Goal: Task Accomplishment & Management: Use online tool/utility

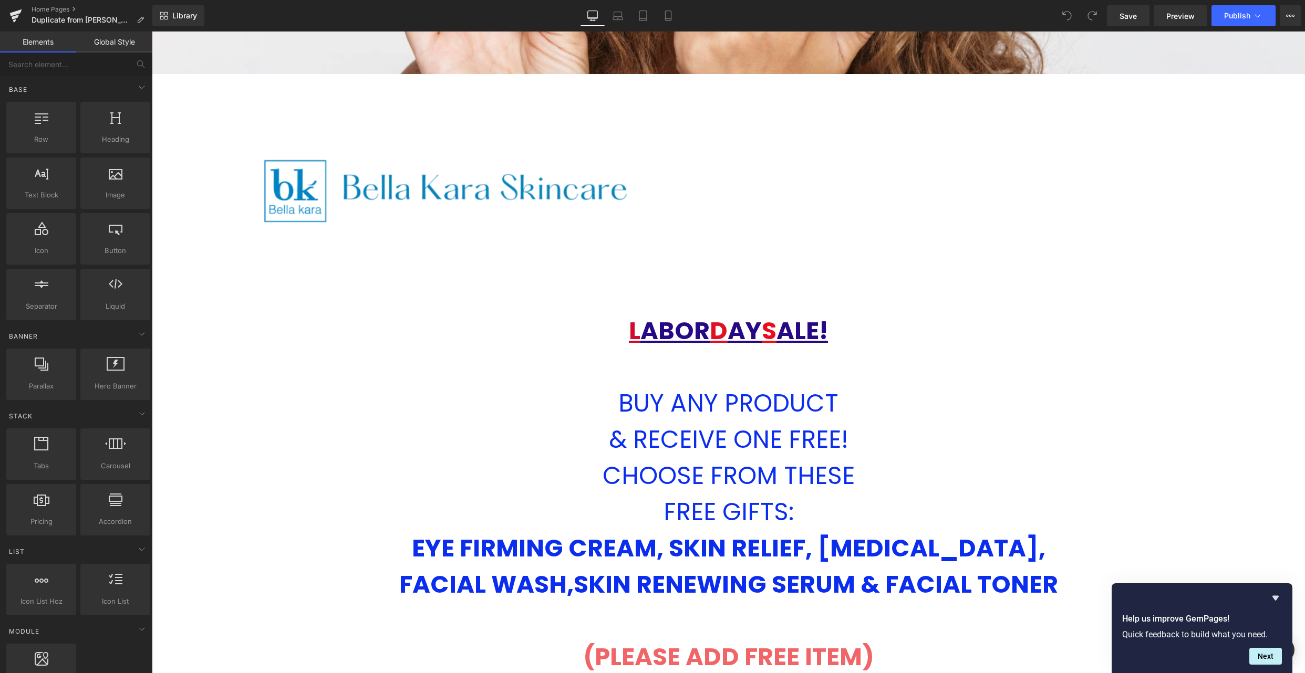
scroll to position [657, 0]
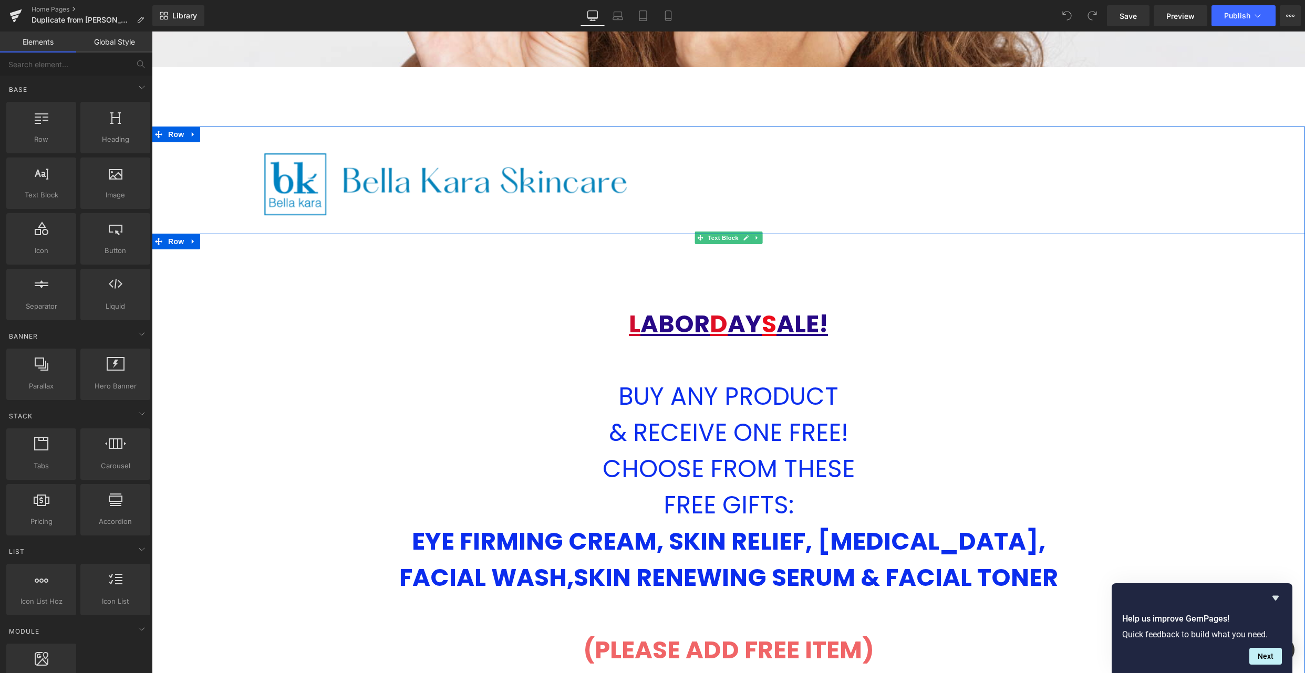
click at [629, 336] on span "L" at bounding box center [635, 324] width 12 height 34
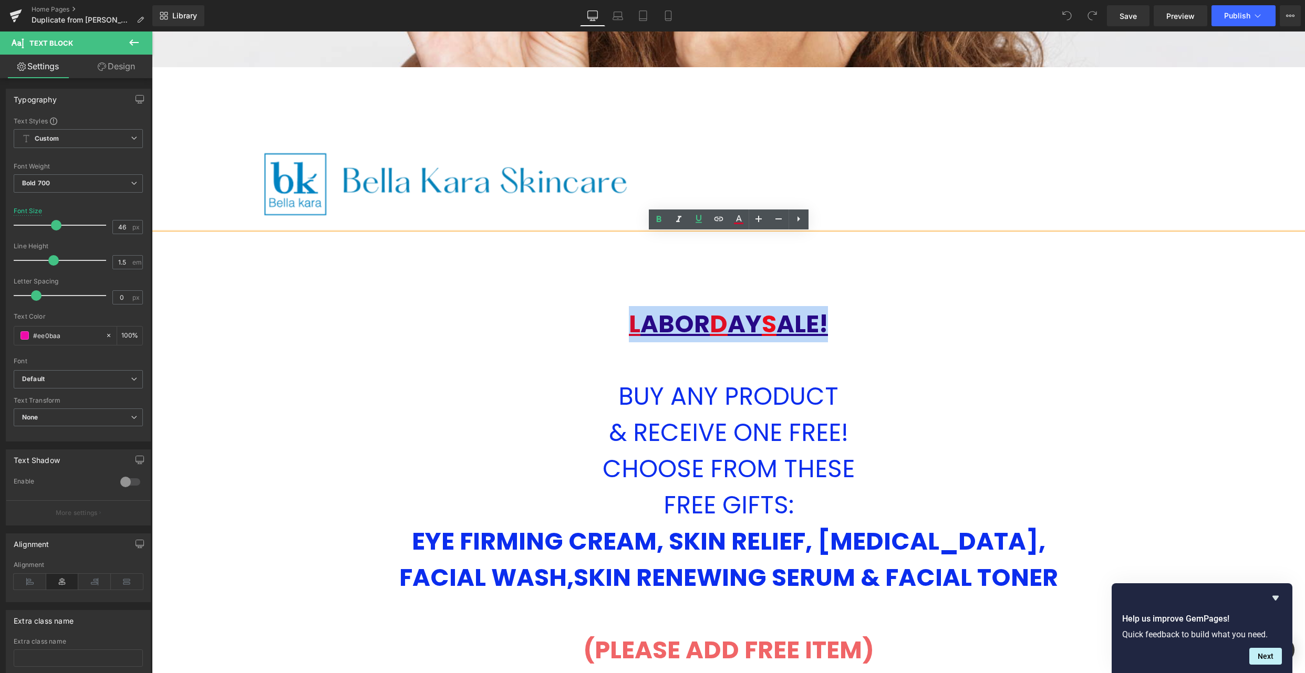
drag, startPoint x: 625, startPoint y: 333, endPoint x: 832, endPoint y: 322, distance: 206.8
click at [832, 322] on p "L ABOR D AY S ALE!" at bounding box center [728, 324] width 1153 height 36
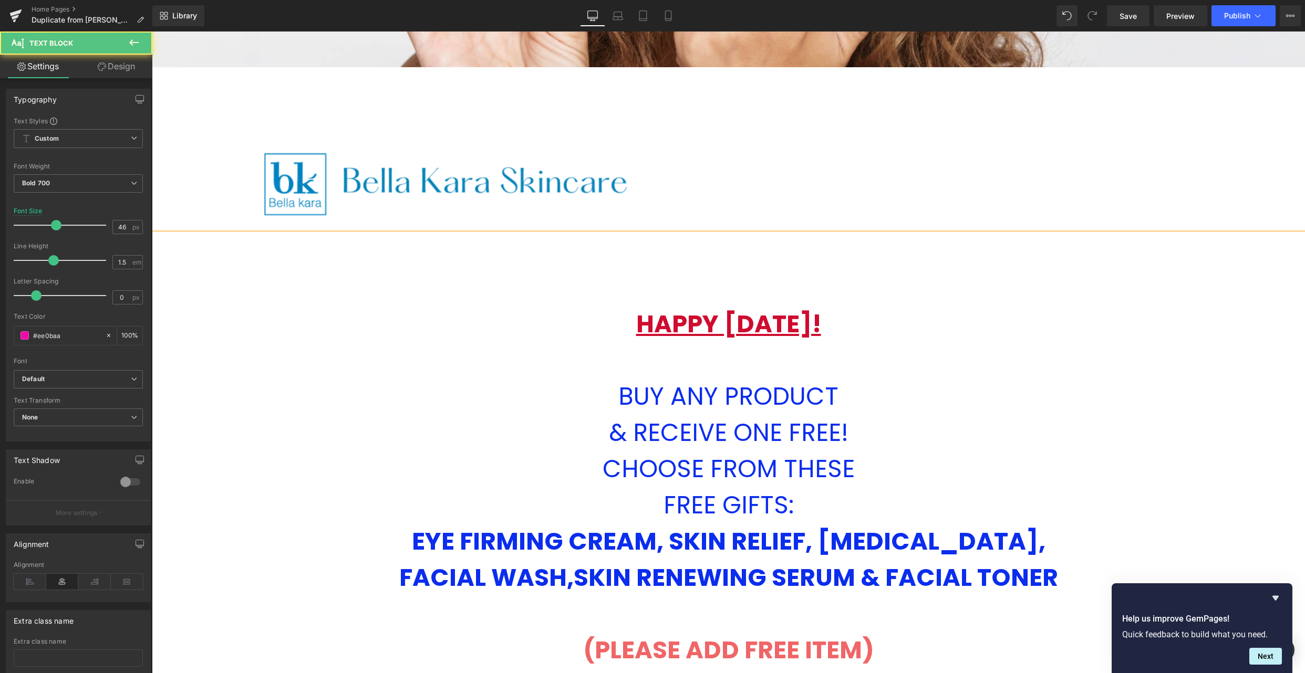
drag, startPoint x: 604, startPoint y: 318, endPoint x: 944, endPoint y: 324, distance: 339.9
click at [944, 324] on p "HAPPY [DATE]!" at bounding box center [728, 324] width 1153 height 36
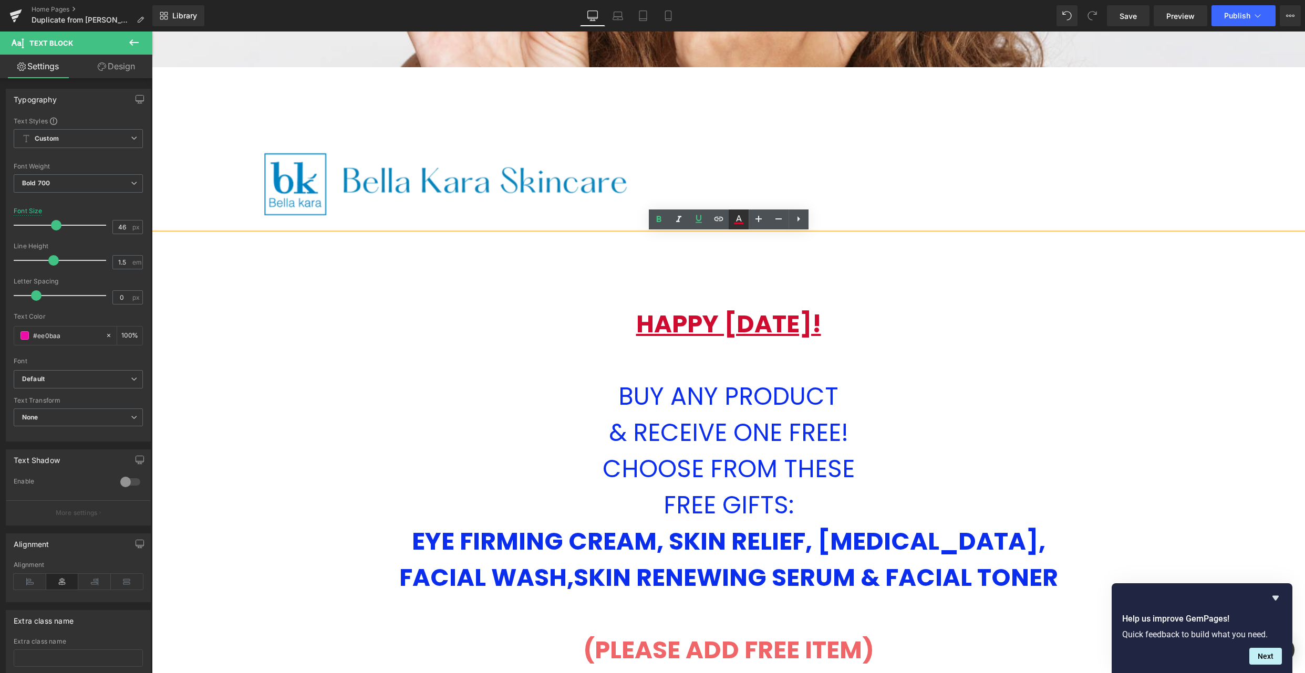
click at [743, 224] on icon at bounding box center [738, 224] width 9 height 2
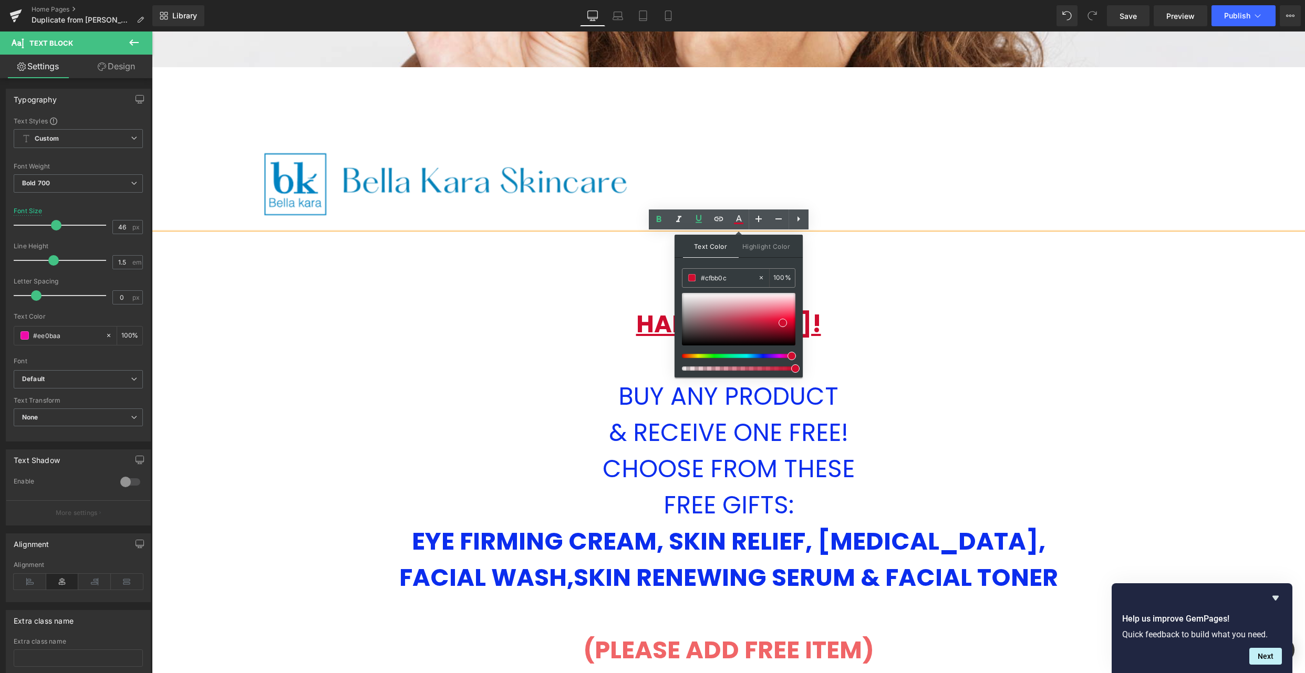
click at [694, 356] on div at bounding box center [734, 356] width 113 height 4
drag, startPoint x: 698, startPoint y: 356, endPoint x: 709, endPoint y: 355, distance: 11.7
click at [687, 356] on div at bounding box center [734, 356] width 113 height 4
click at [972, 343] on p at bounding box center [728, 361] width 1153 height 36
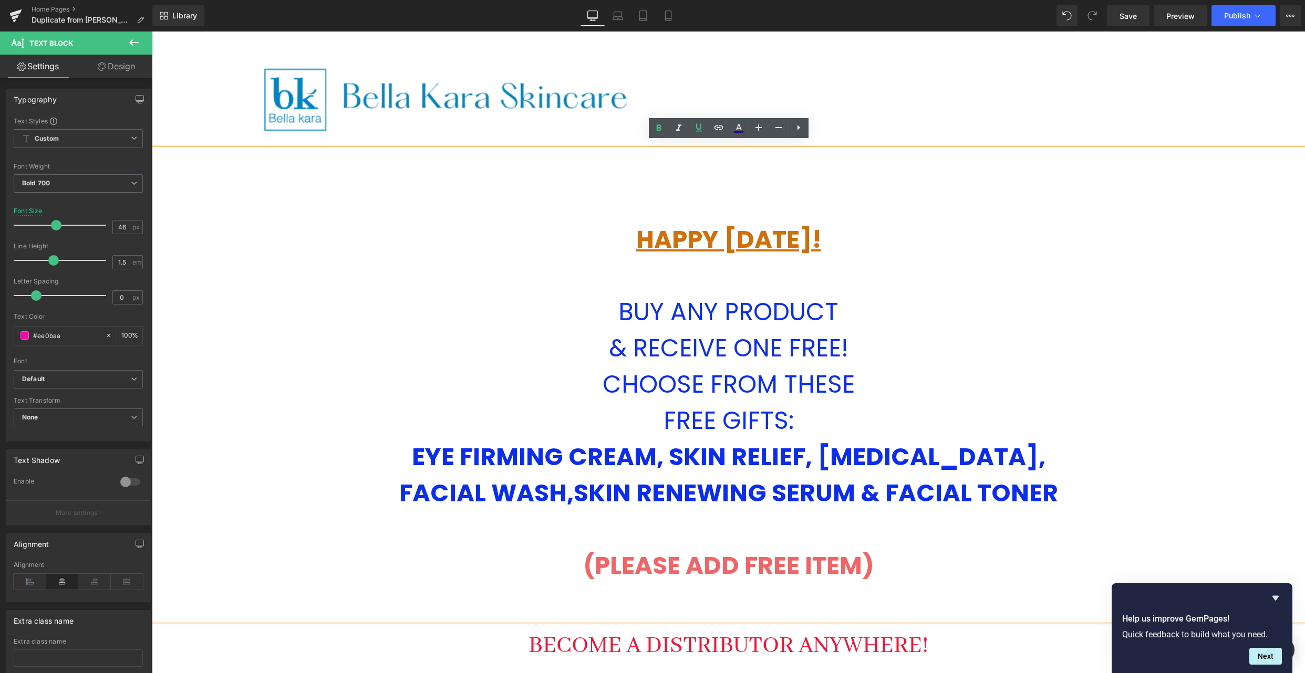
scroll to position [749, 0]
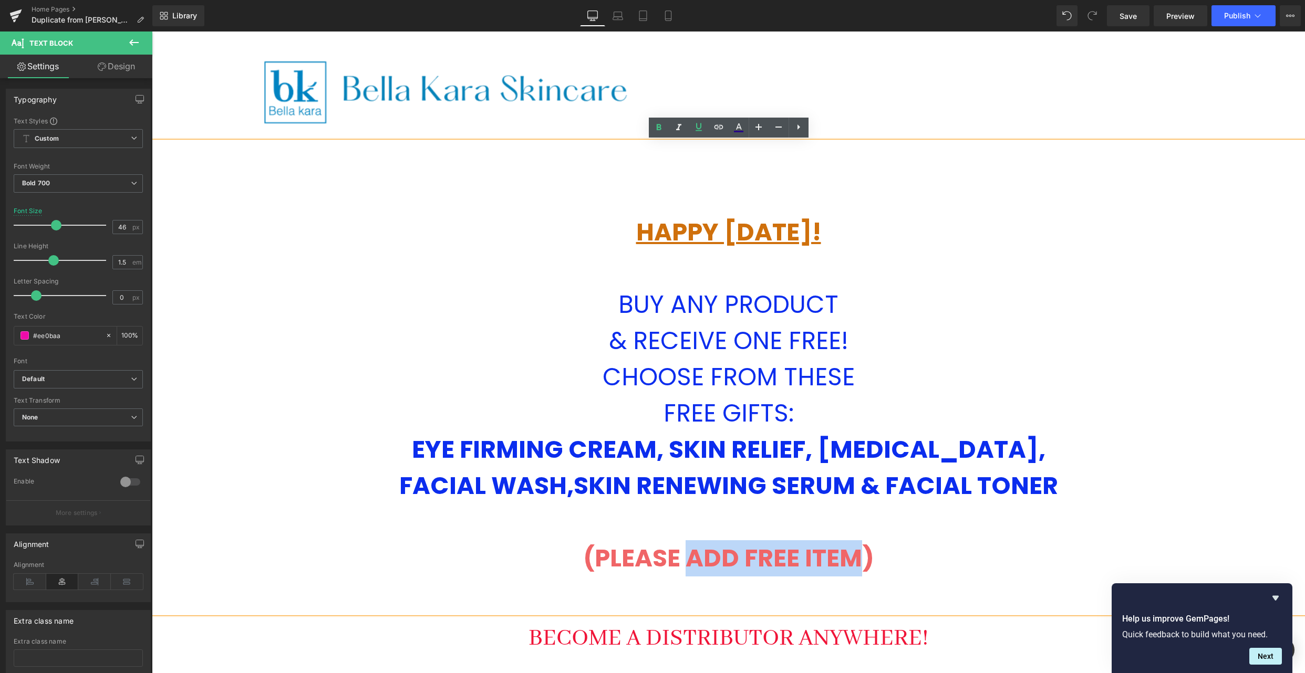
drag, startPoint x: 690, startPoint y: 561, endPoint x: 856, endPoint y: 557, distance: 166.0
click at [856, 557] on strong "(PLEASE ADD FREE ITEM)" at bounding box center [728, 559] width 291 height 34
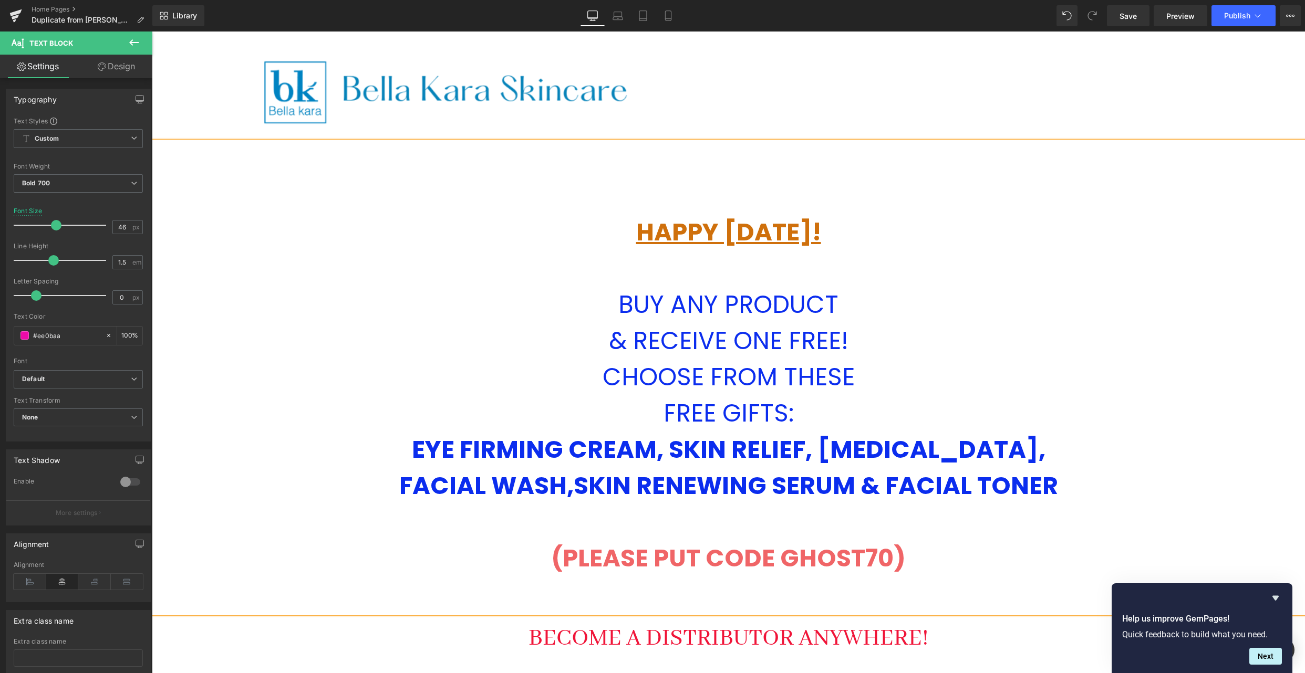
click at [864, 557] on strong "(PLEASE PUT CODE GHOST70)" at bounding box center [728, 559] width 355 height 34
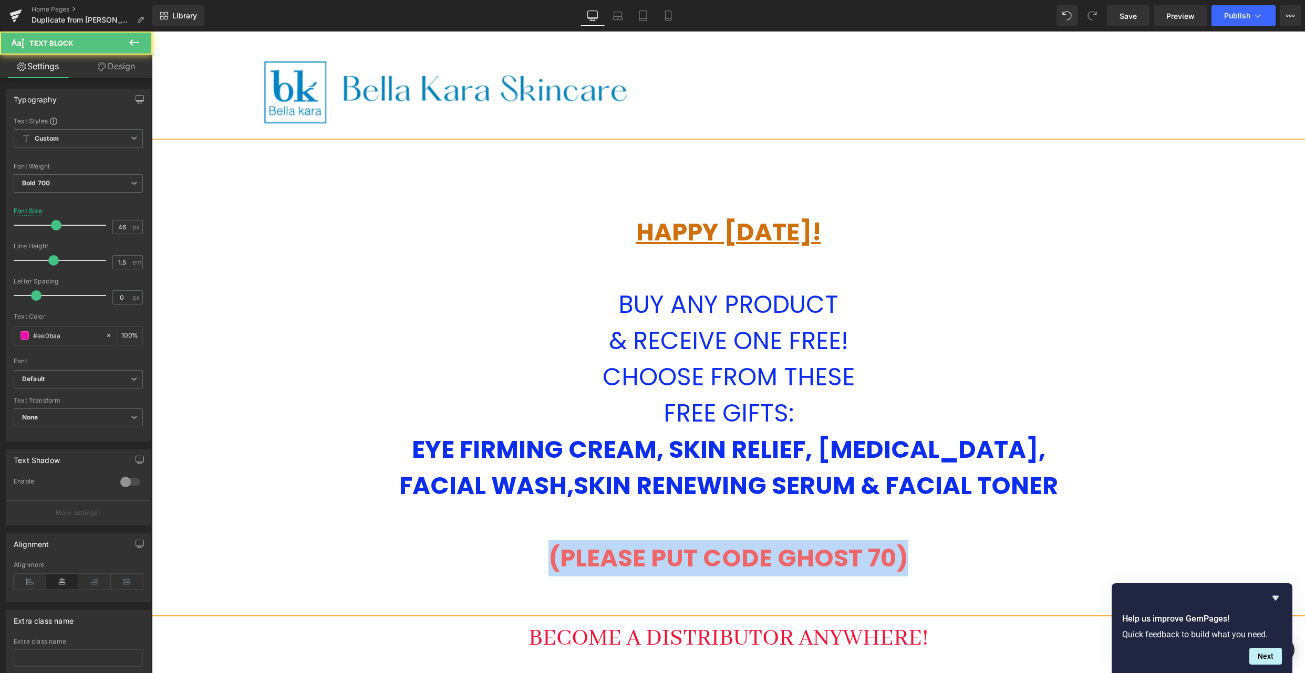
drag, startPoint x: 543, startPoint y: 558, endPoint x: 915, endPoint y: 551, distance: 372.0
click at [915, 551] on p "(PLEASE PUT CODE GHOST 70)" at bounding box center [728, 559] width 1153 height 36
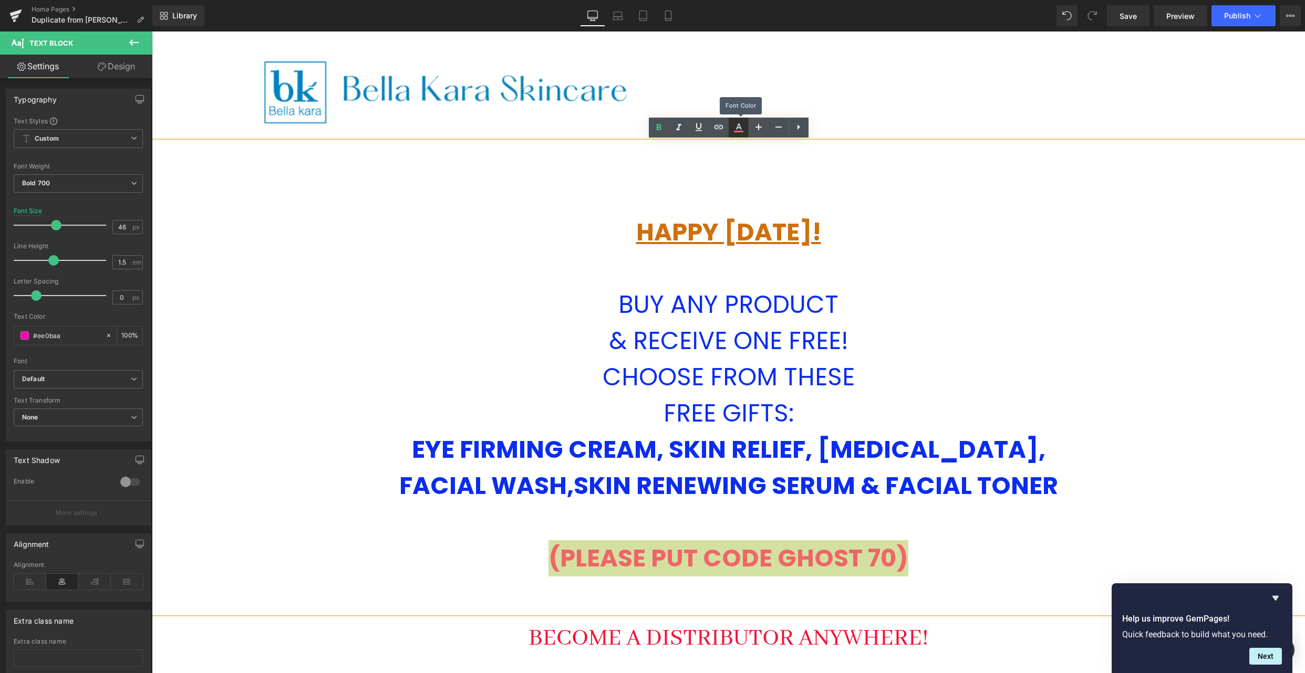
click at [744, 129] on icon at bounding box center [738, 127] width 13 height 13
type input "#f06567"
type input "100"
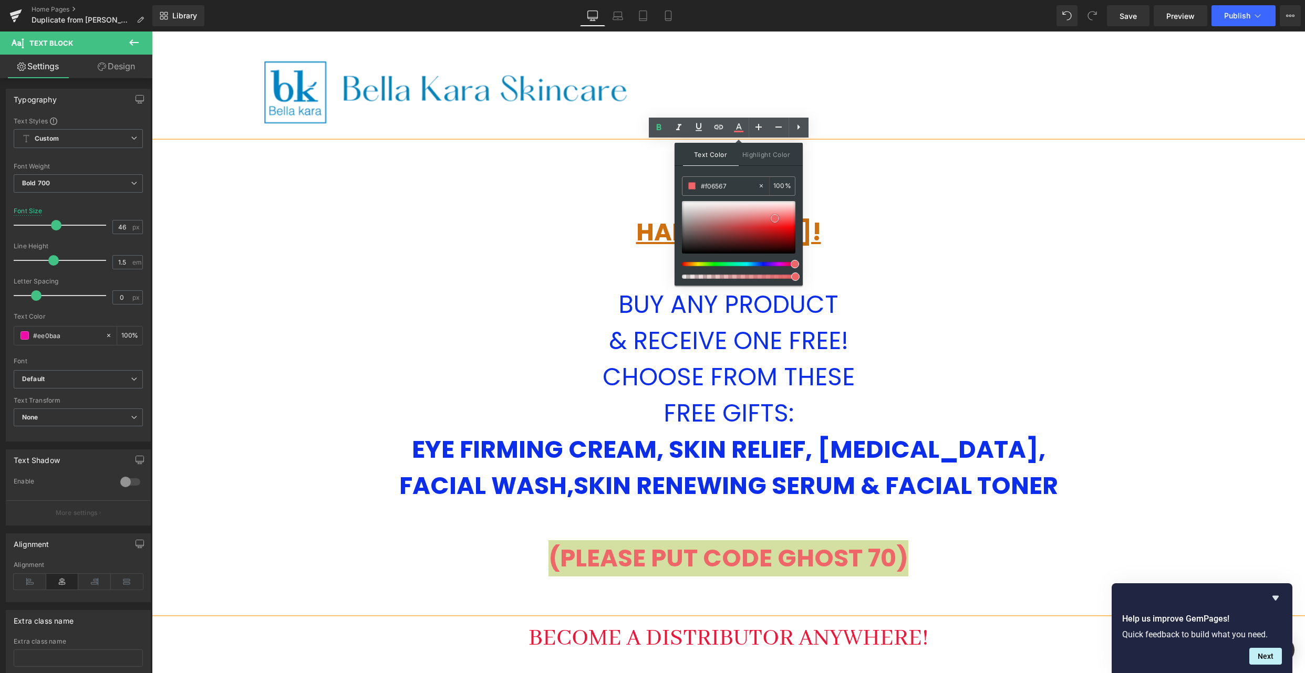
type input "#e81115"
click at [779, 228] on div at bounding box center [738, 227] width 113 height 53
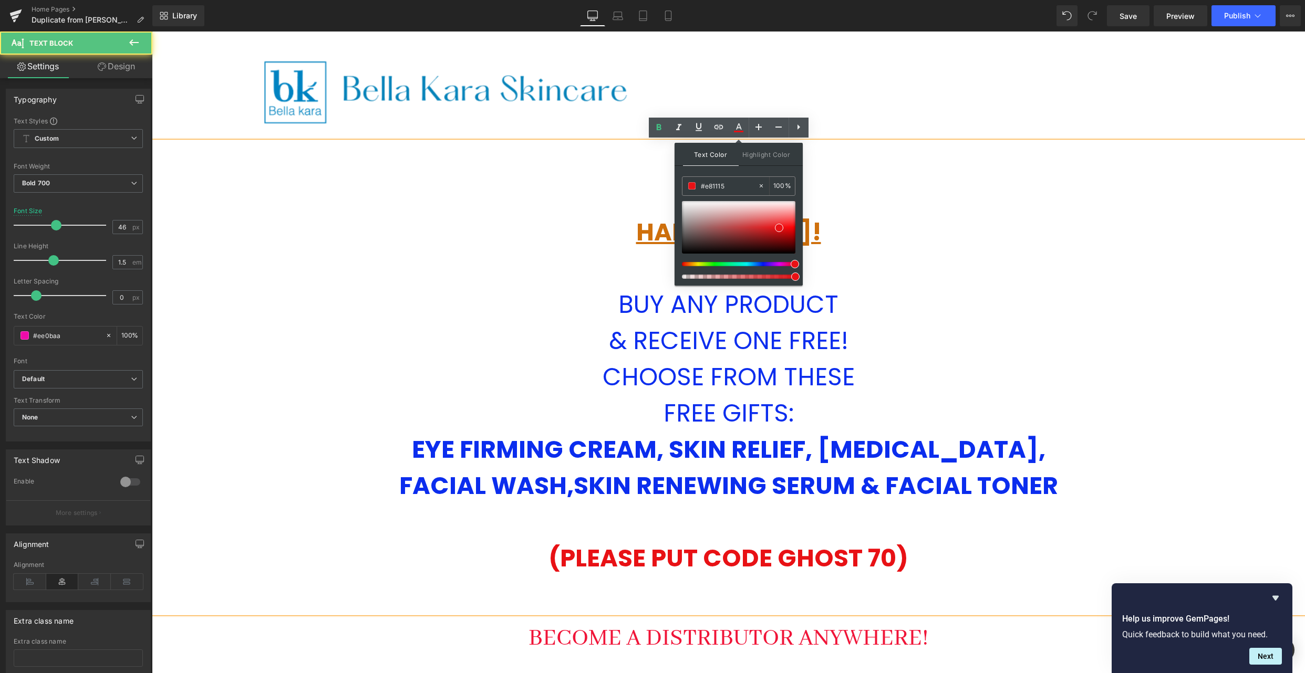
click at [1077, 265] on p at bounding box center [728, 269] width 1153 height 36
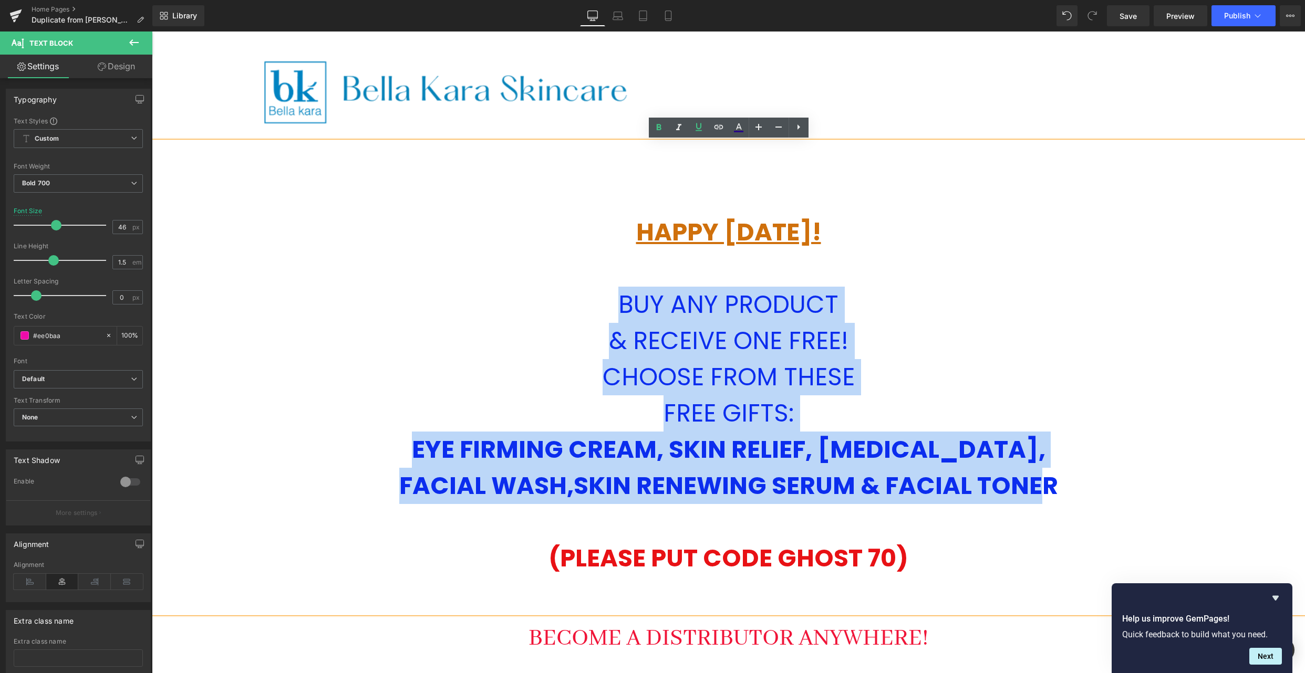
drag, startPoint x: 617, startPoint y: 307, endPoint x: 1044, endPoint y: 481, distance: 460.5
click at [1044, 481] on div "HAPPY [DATE]! BUY ANY PRODUCT & RECEIVE ONE FREE! CHOOSE FROM THESE FREE GIFTS:…" at bounding box center [728, 378] width 1153 height 472
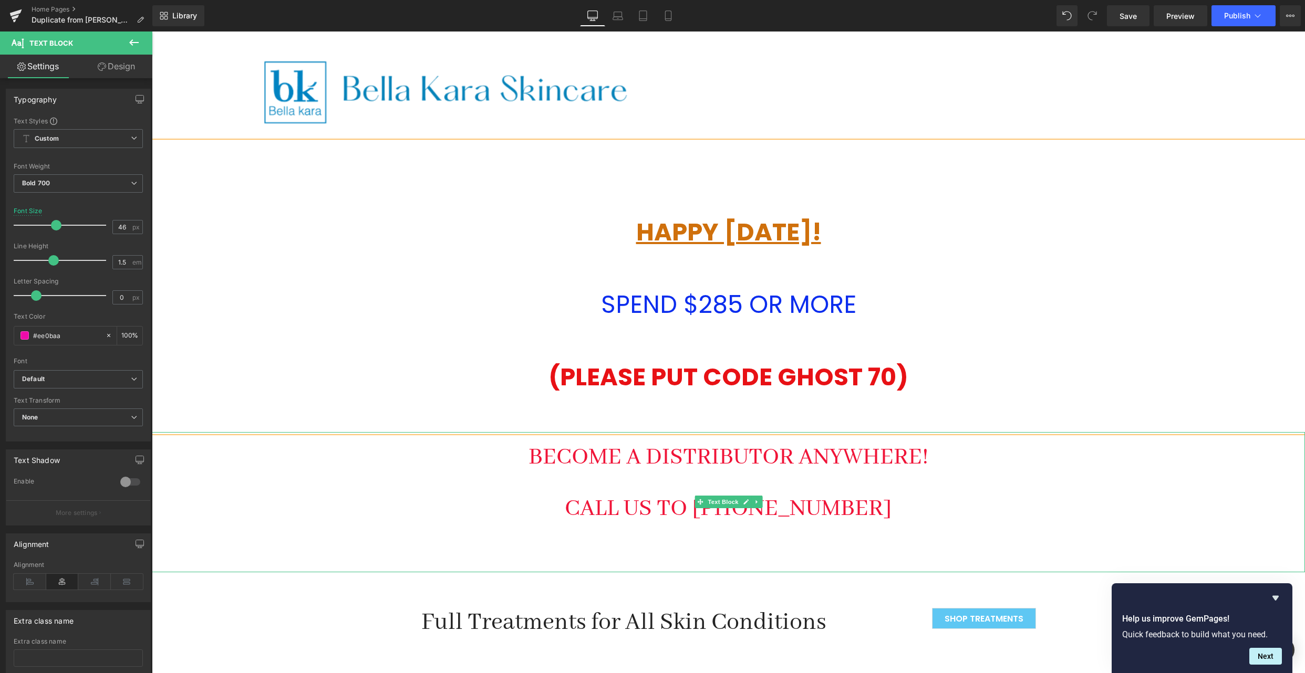
scroll to position [4456, 1153]
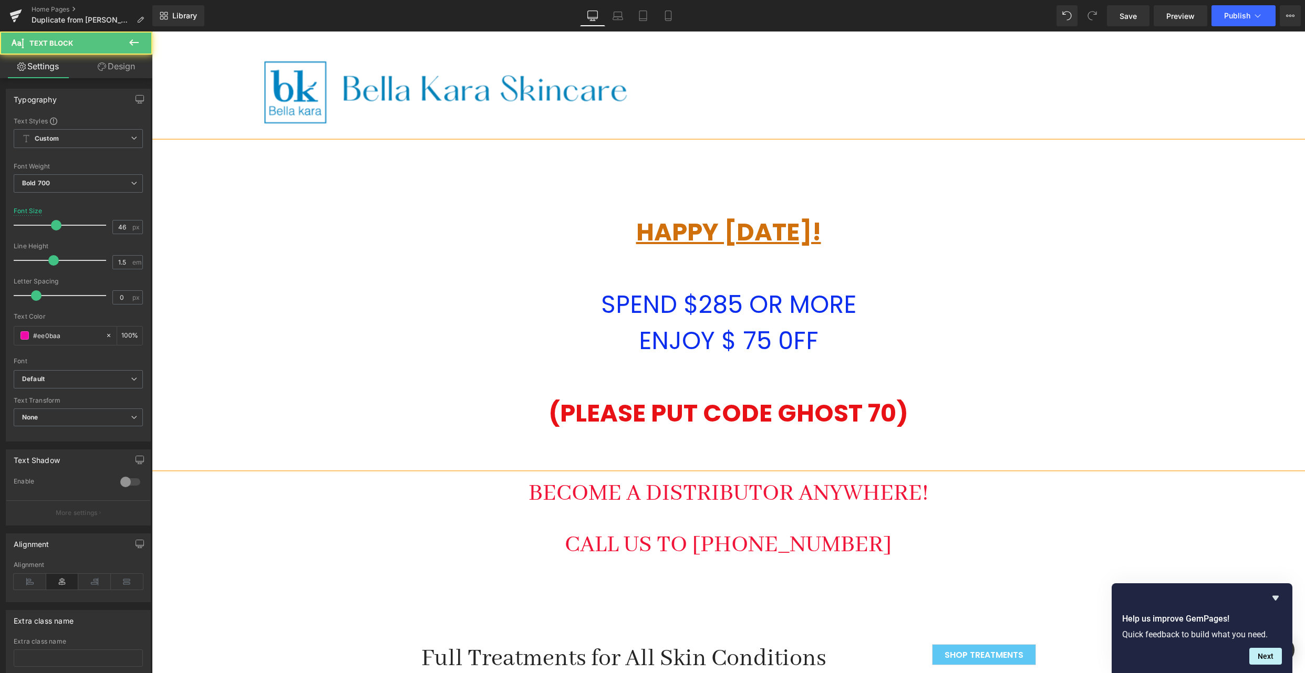
click at [828, 334] on p "ENJOY $ 75 0FF" at bounding box center [728, 341] width 1153 height 36
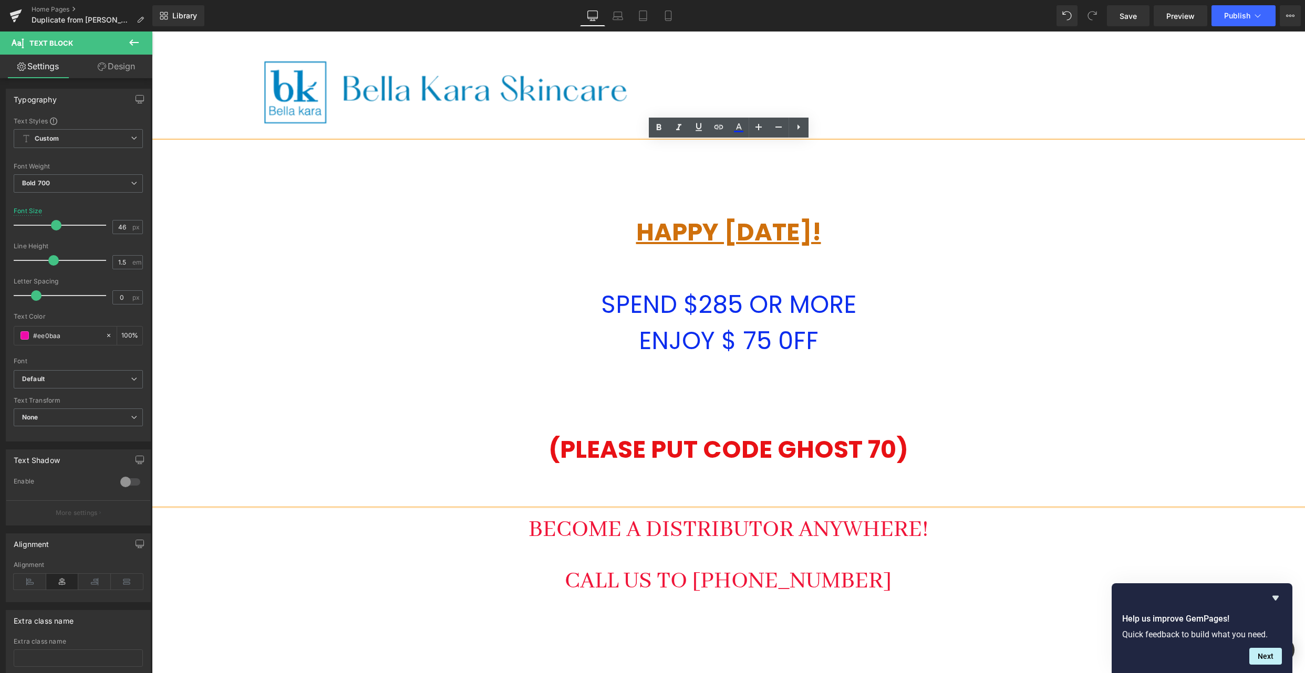
scroll to position [4493, 1153]
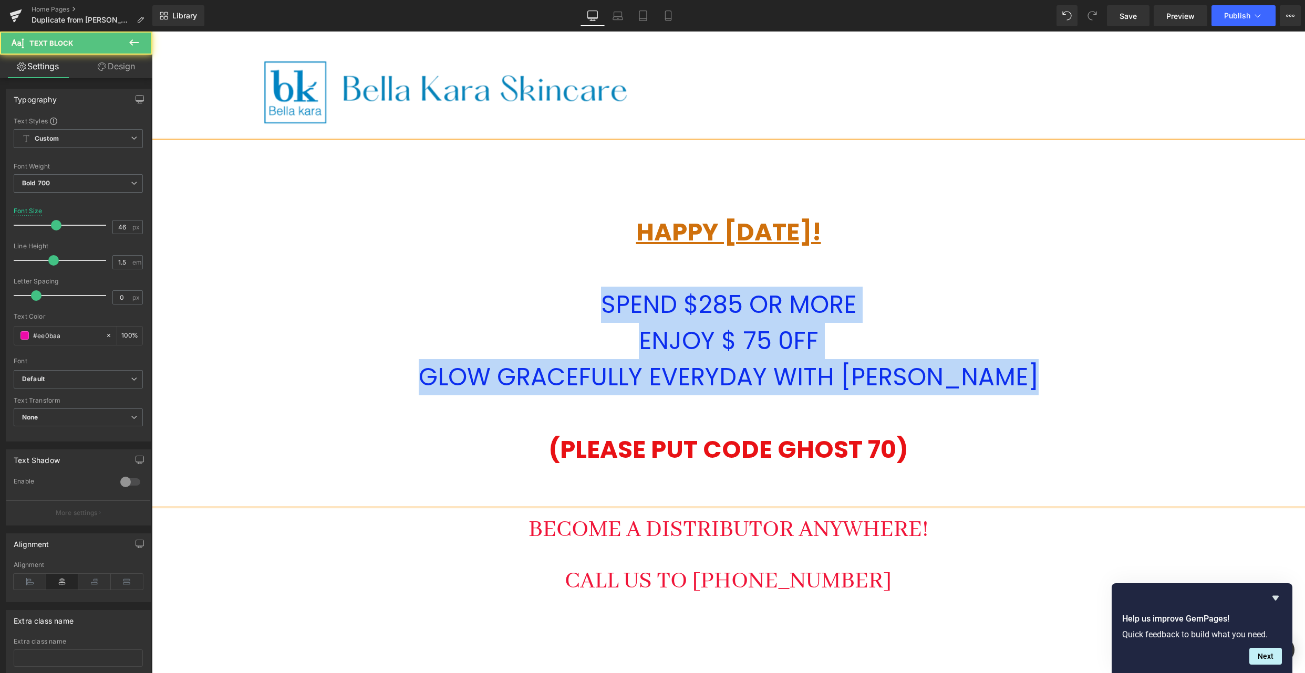
drag, startPoint x: 602, startPoint y: 299, endPoint x: 1041, endPoint y: 402, distance: 451.1
click at [1041, 402] on div "HAPPY [DATE]! SPEND $285 OR MORE ENJOY $ 75 0FF GLOW GRACEFULLY EVERYDAY WITH […" at bounding box center [728, 323] width 1153 height 363
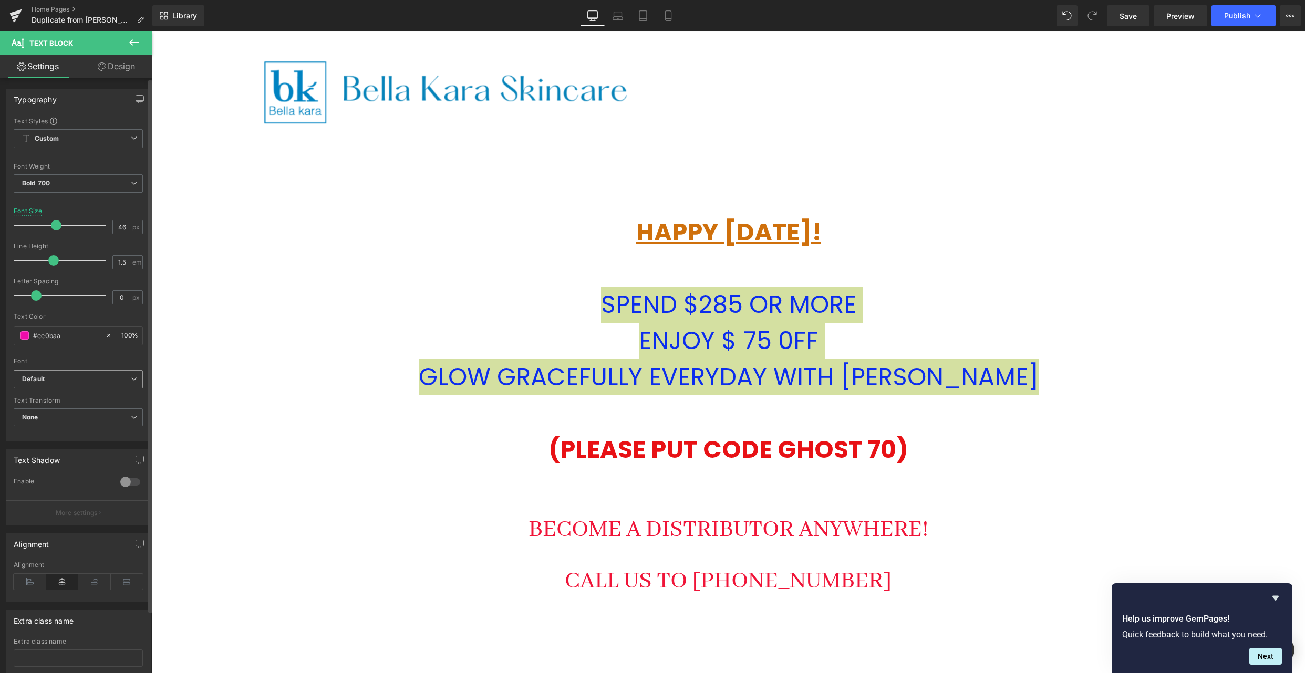
click at [124, 378] on b "Default" at bounding box center [76, 379] width 109 height 9
click at [87, 430] on li "Courgette" at bounding box center [79, 432] width 130 height 17
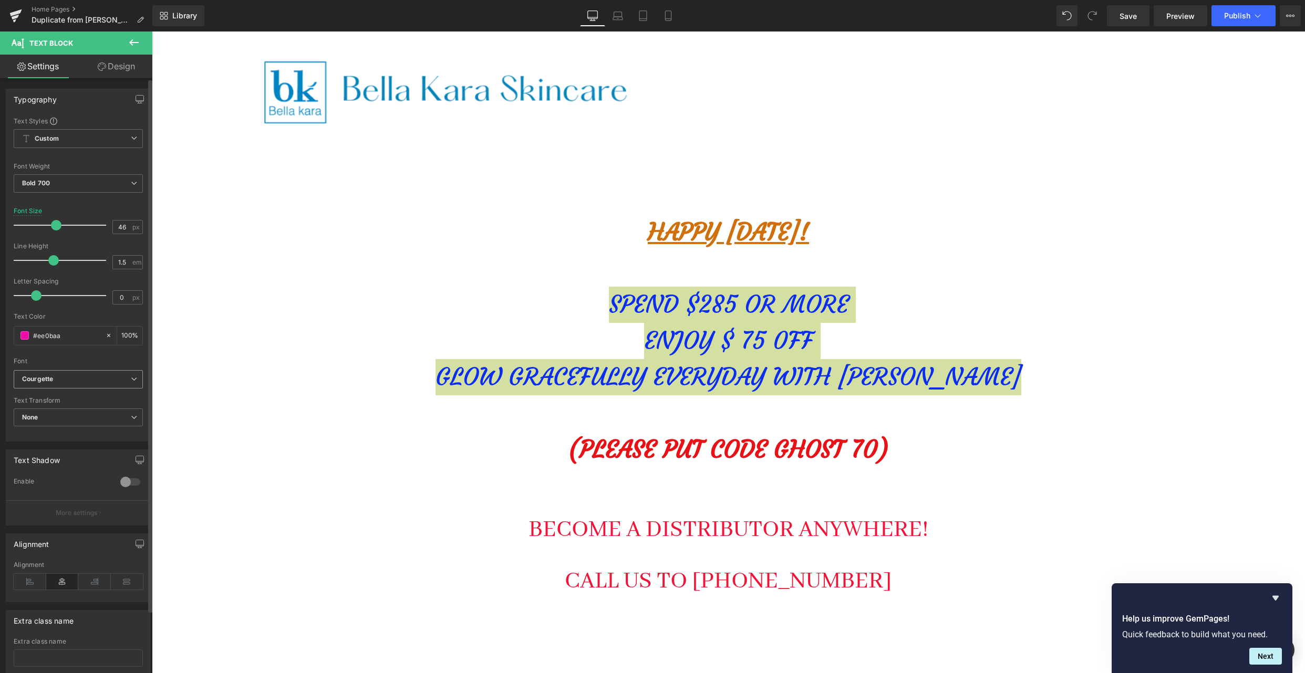
click at [95, 382] on b "Courgette" at bounding box center [76, 379] width 109 height 9
click at [83, 413] on li "Libre Franklin" at bounding box center [79, 415] width 130 height 17
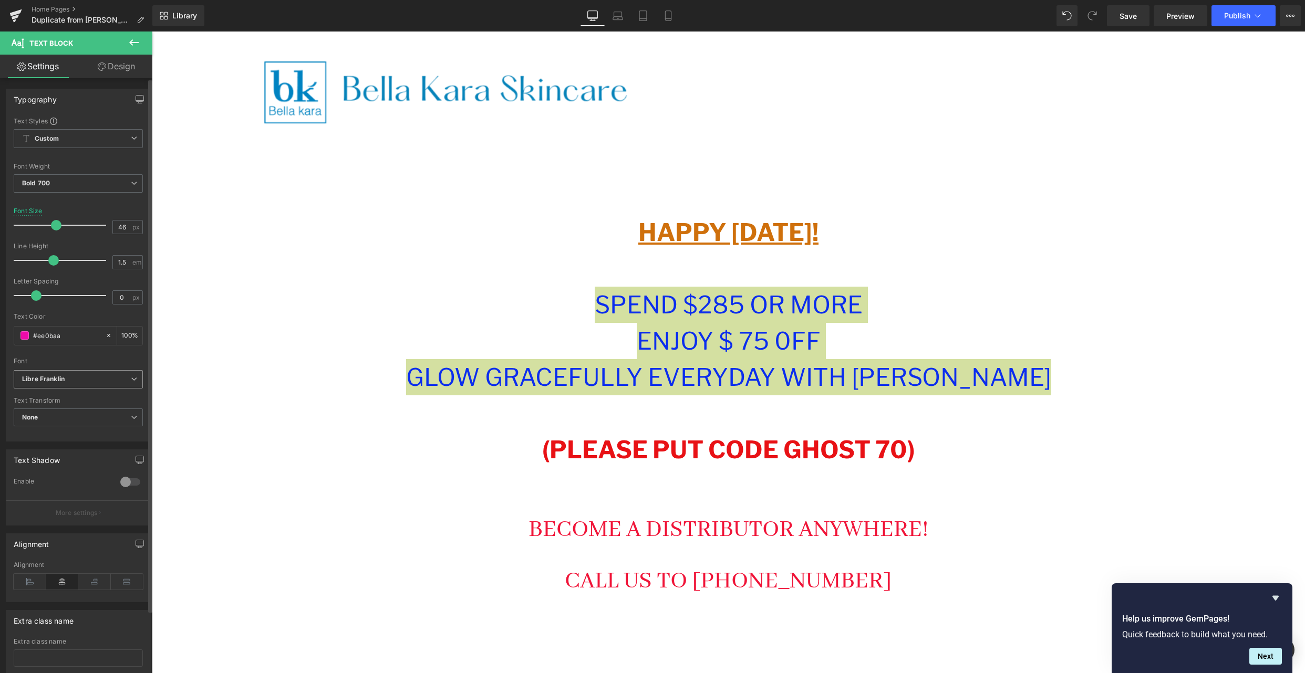
click at [101, 381] on b "Libre Franklin" at bounding box center [76, 379] width 109 height 9
click at [94, 440] on li "Akaya Telivigala" at bounding box center [79, 442] width 130 height 17
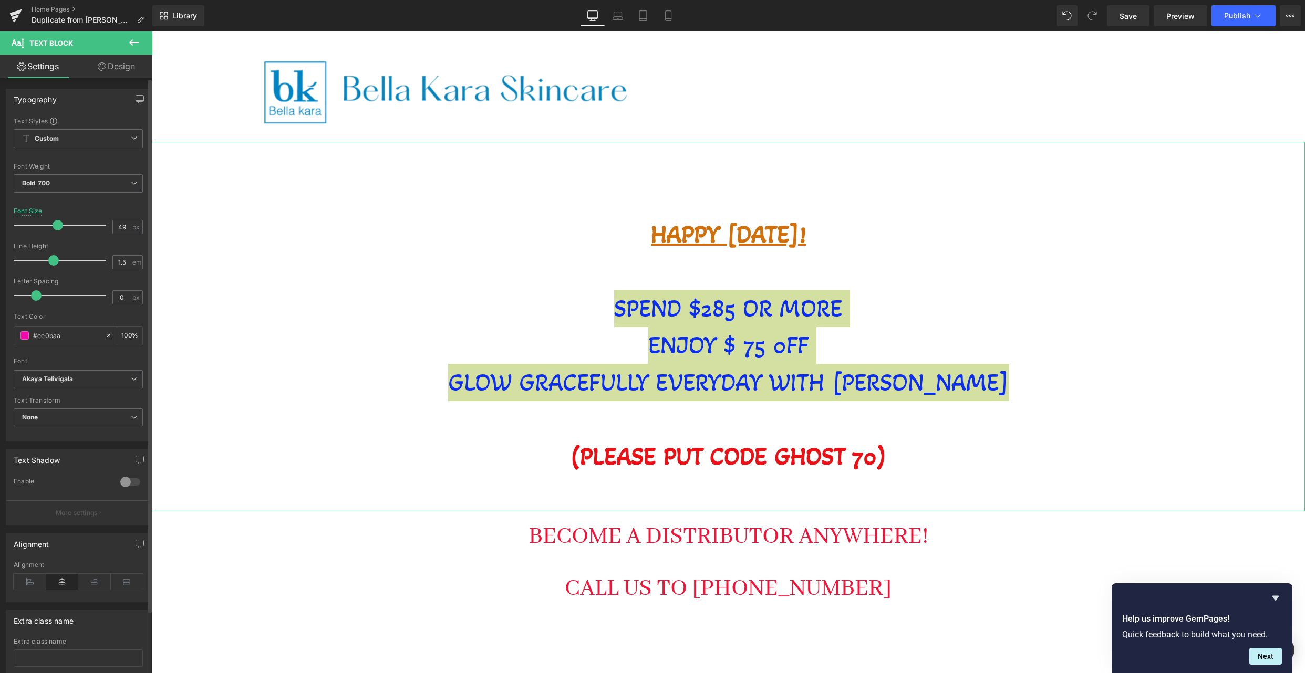
scroll to position [4507, 1153]
type input "50"
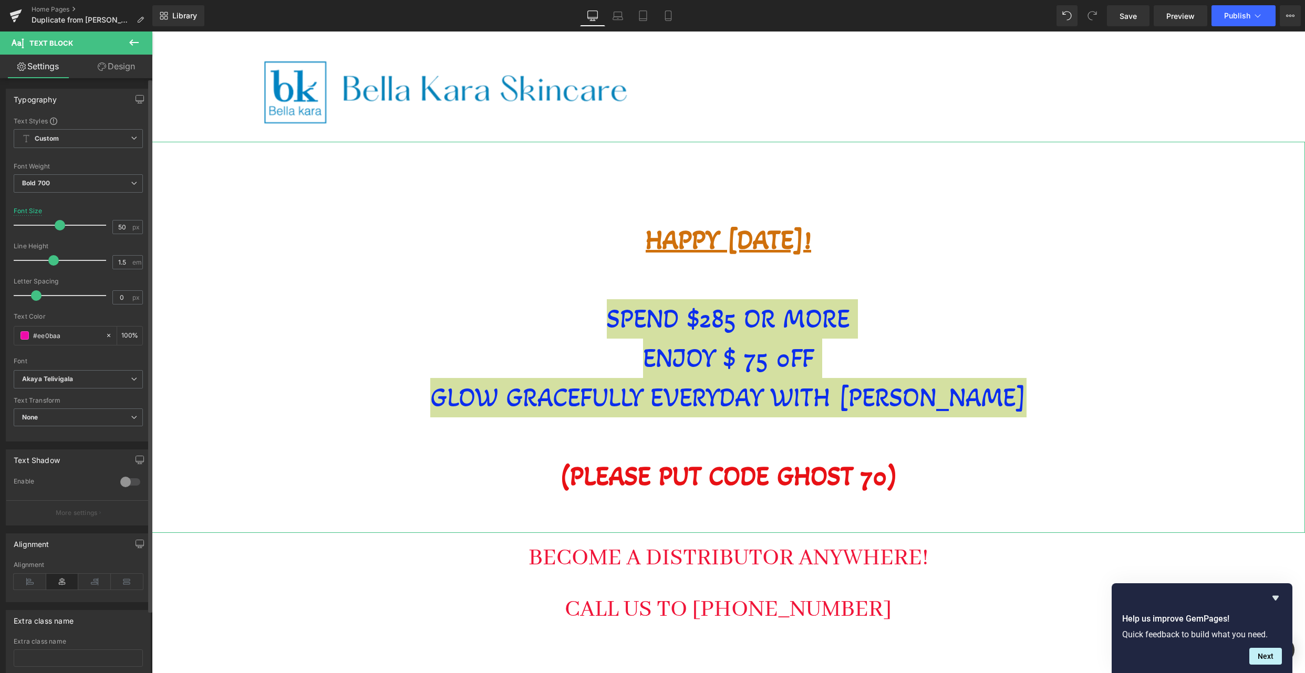
scroll to position [4521, 1153]
click at [59, 227] on span at bounding box center [60, 225] width 11 height 11
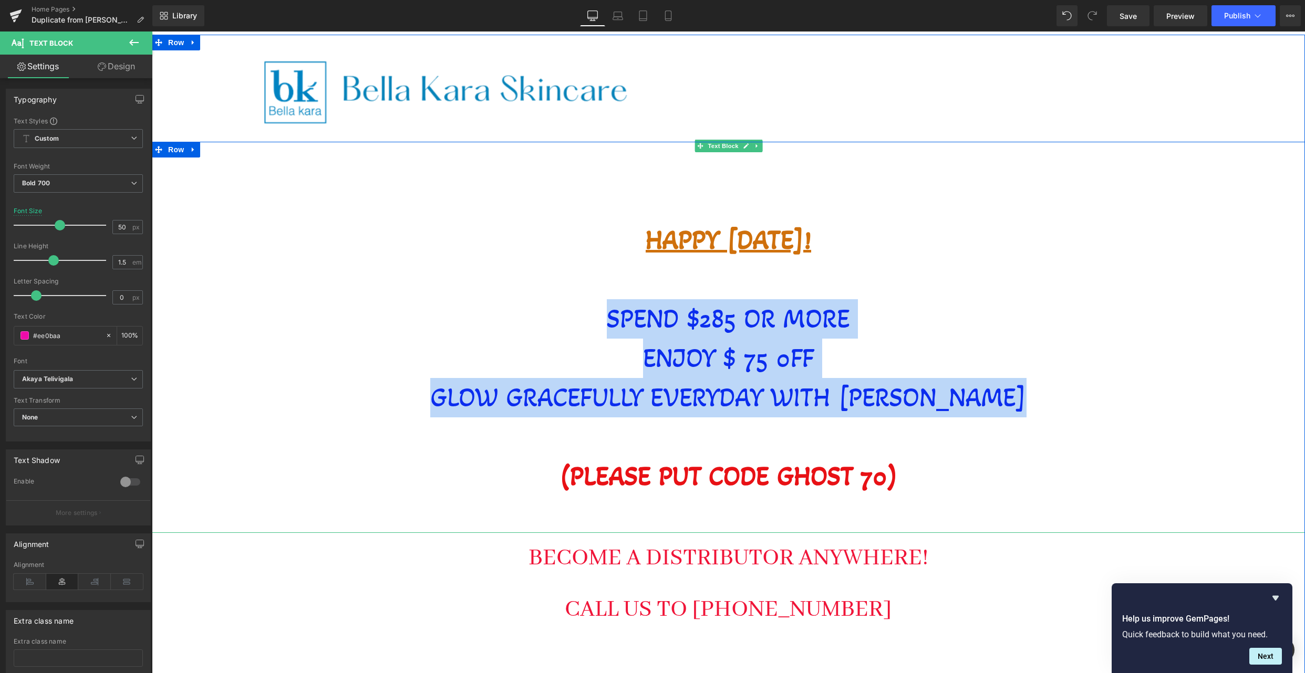
drag, startPoint x: 682, startPoint y: 357, endPoint x: 676, endPoint y: 348, distance: 11.2
click at [682, 357] on span "ENJOY $ 75 0FF" at bounding box center [728, 359] width 171 height 32
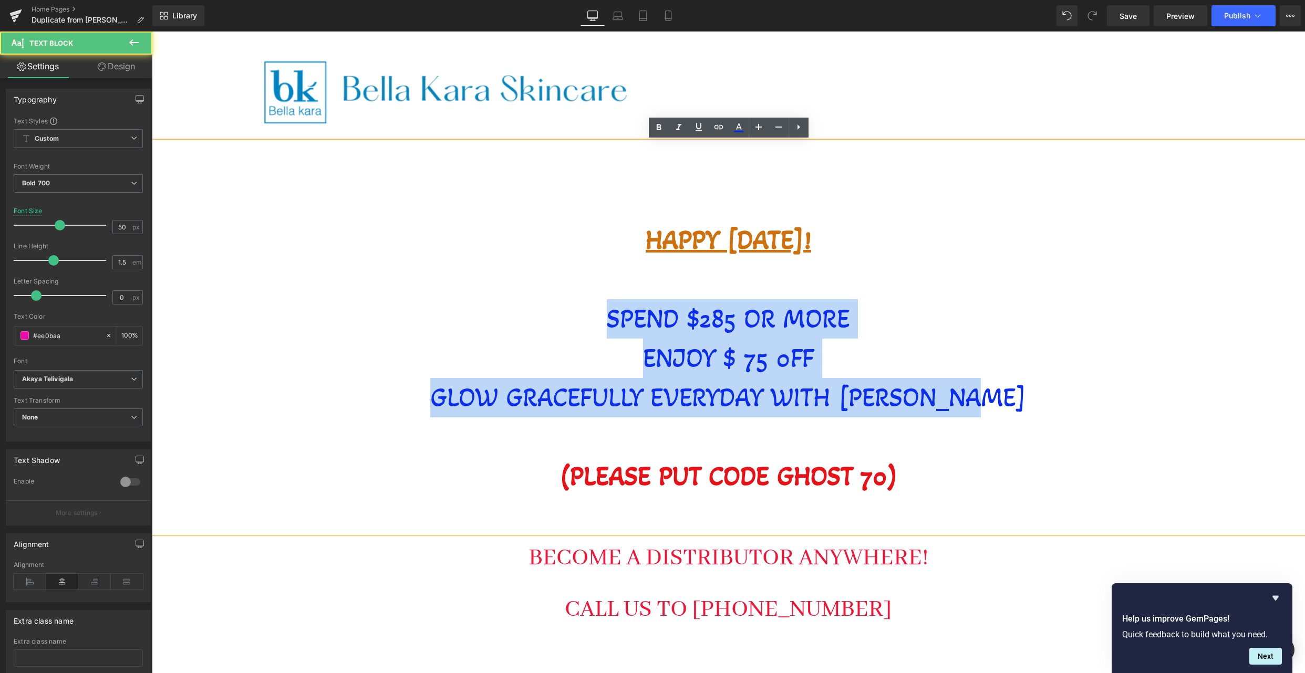
drag, startPoint x: 609, startPoint y: 316, endPoint x: 1021, endPoint y: 391, distance: 418.8
click at [1021, 391] on div "HAPPY [DATE]! SPEND $285 OR MORE ENJOY $ 75 0FF GLOW GRACEFULLY EVERYDAY WITH […" at bounding box center [728, 337] width 1153 height 391
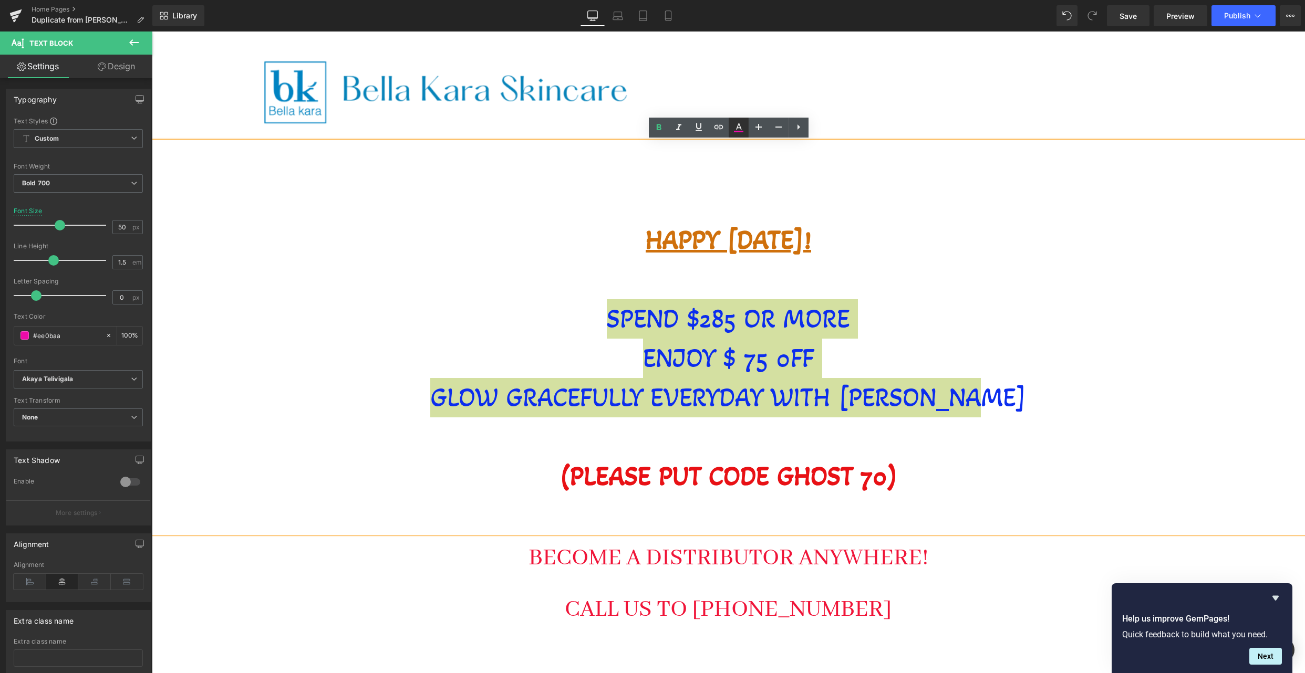
click at [740, 131] on icon at bounding box center [738, 132] width 9 height 2
type input "#ee0baa"
type input "100"
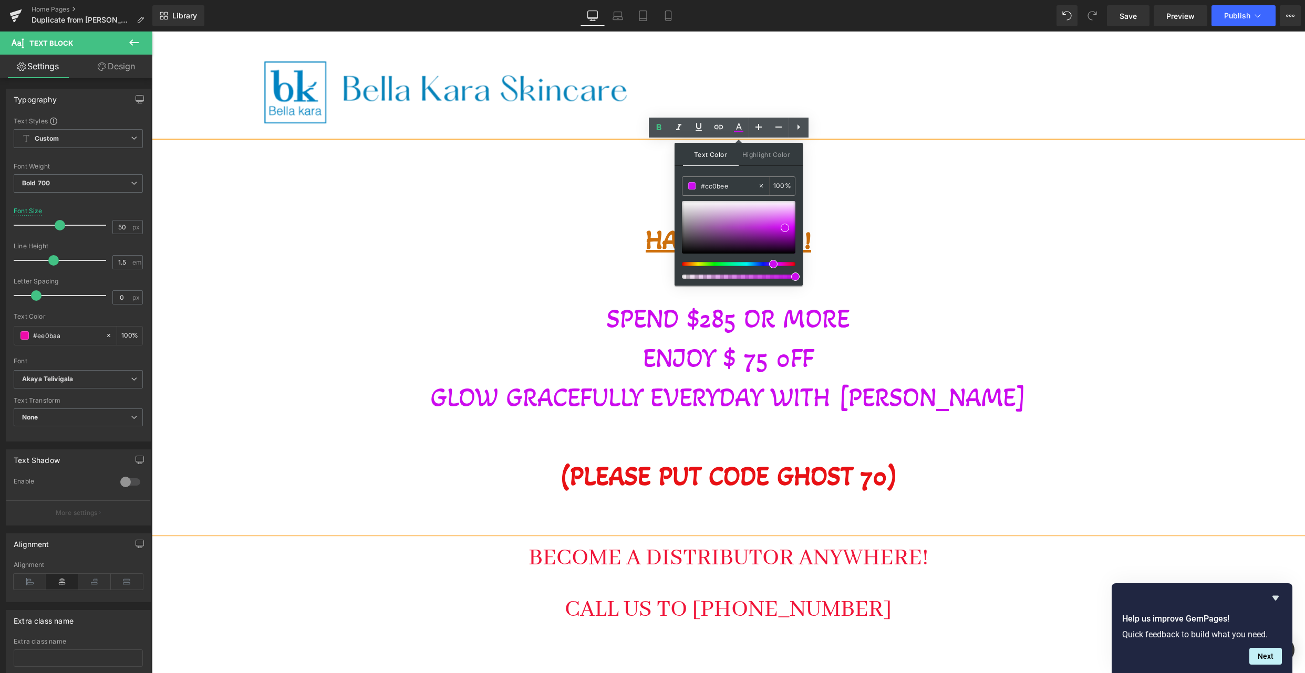
drag, startPoint x: 784, startPoint y: 264, endPoint x: 772, endPoint y: 264, distance: 12.1
click at [772, 264] on span at bounding box center [773, 264] width 8 height 8
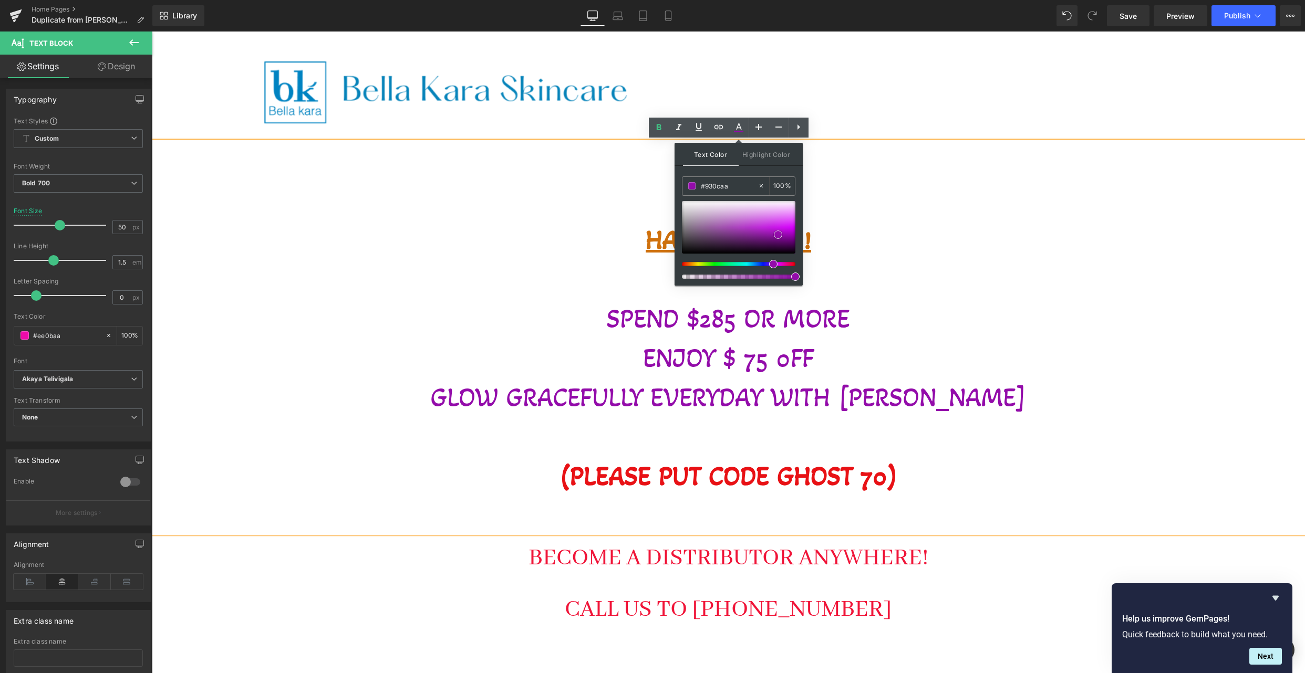
drag, startPoint x: 783, startPoint y: 227, endPoint x: 776, endPoint y: 234, distance: 9.7
click at [776, 234] on span at bounding box center [778, 235] width 8 height 8
click at [944, 269] on p at bounding box center [728, 279] width 1153 height 39
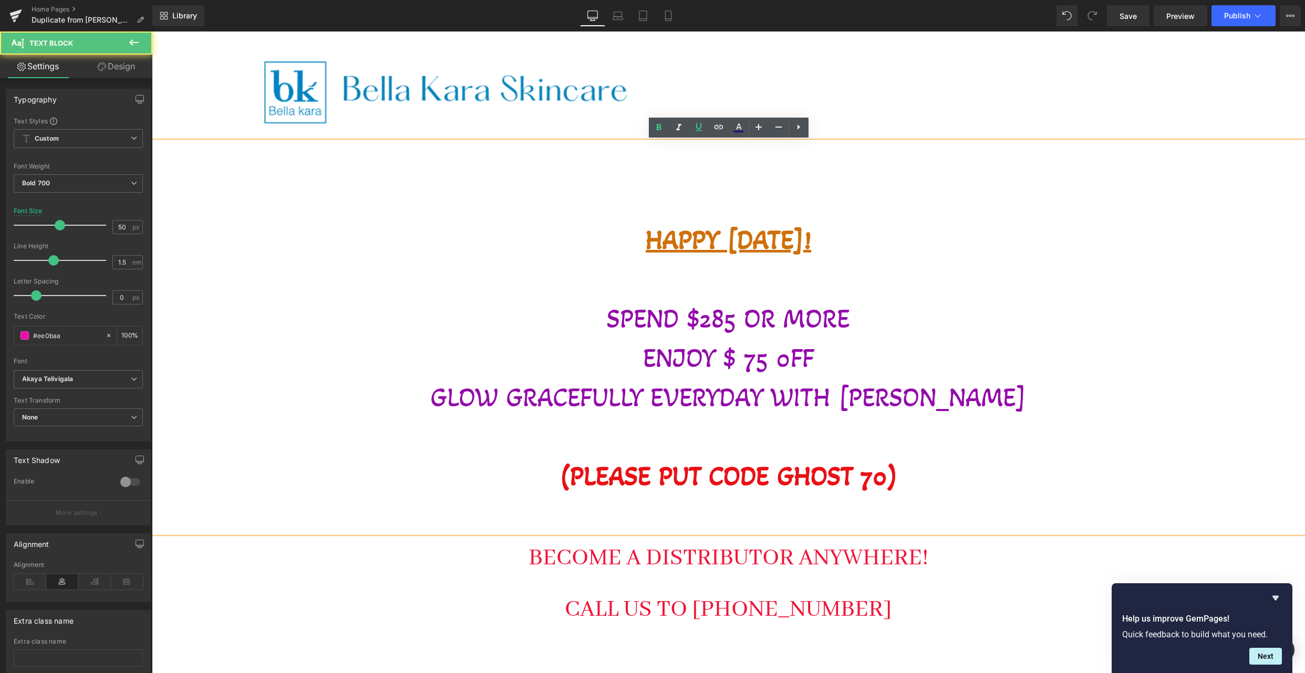
drag, startPoint x: 715, startPoint y: 233, endPoint x: 659, endPoint y: 233, distance: 55.7
click at [714, 234] on u "HAPPY [DATE]!" at bounding box center [728, 240] width 165 height 32
drag, startPoint x: 612, startPoint y: 233, endPoint x: 859, endPoint y: 235, distance: 246.9
click at [859, 235] on p "HAPPY [DATE]!" at bounding box center [728, 240] width 1153 height 39
click at [741, 133] on icon at bounding box center [738, 127] width 13 height 13
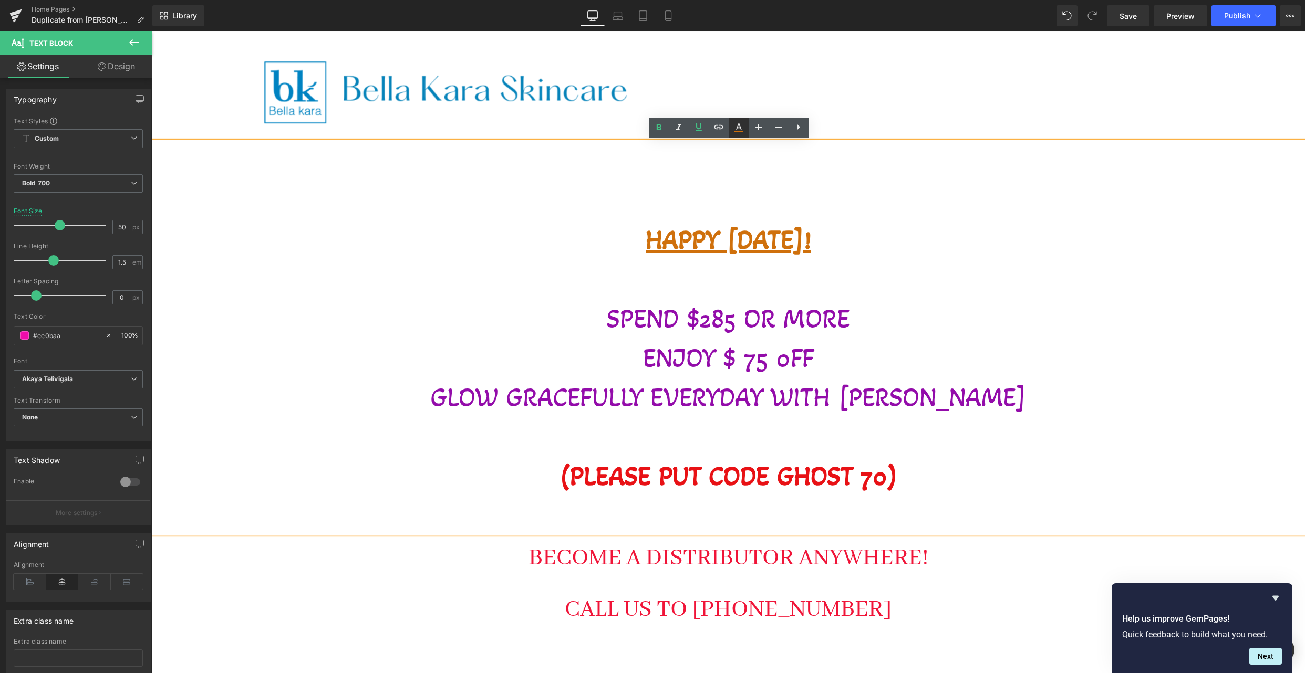
type input "#cf700c"
type input "100"
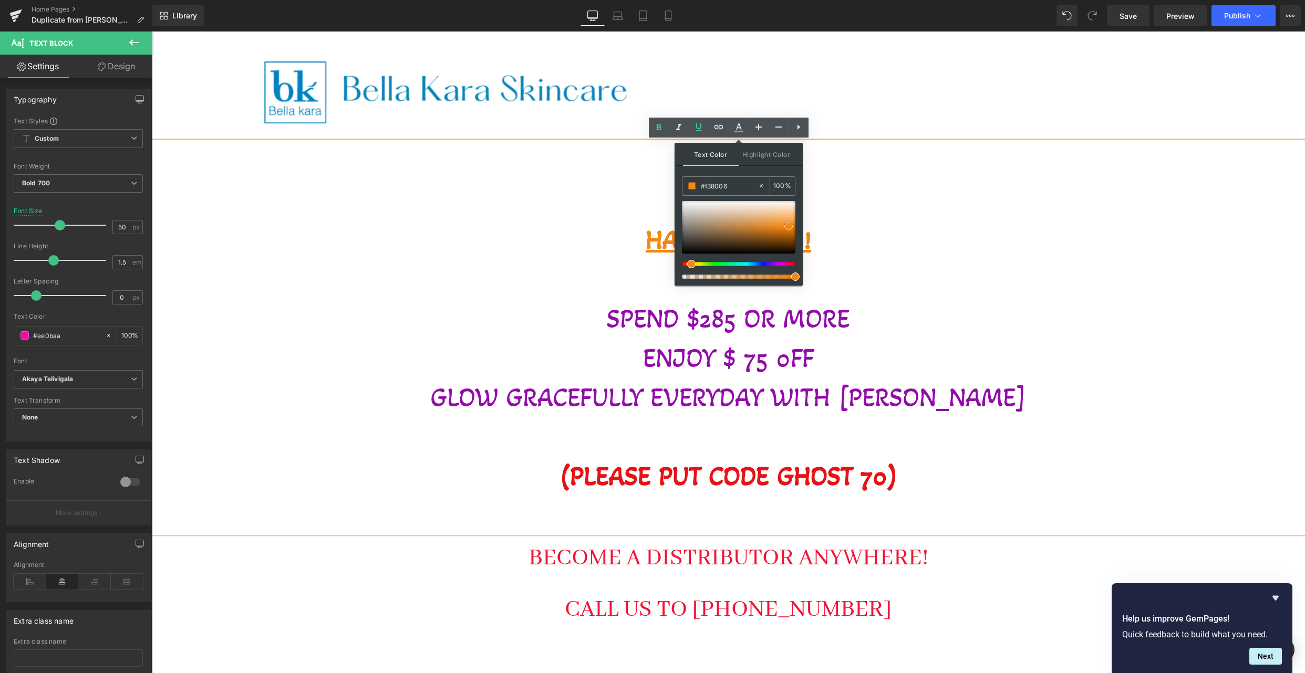
type input "#ee7e06"
drag, startPoint x: 785, startPoint y: 230, endPoint x: 792, endPoint y: 227, distance: 6.8
click at [792, 227] on span at bounding box center [789, 228] width 8 height 8
click at [988, 202] on p at bounding box center [728, 200] width 1153 height 39
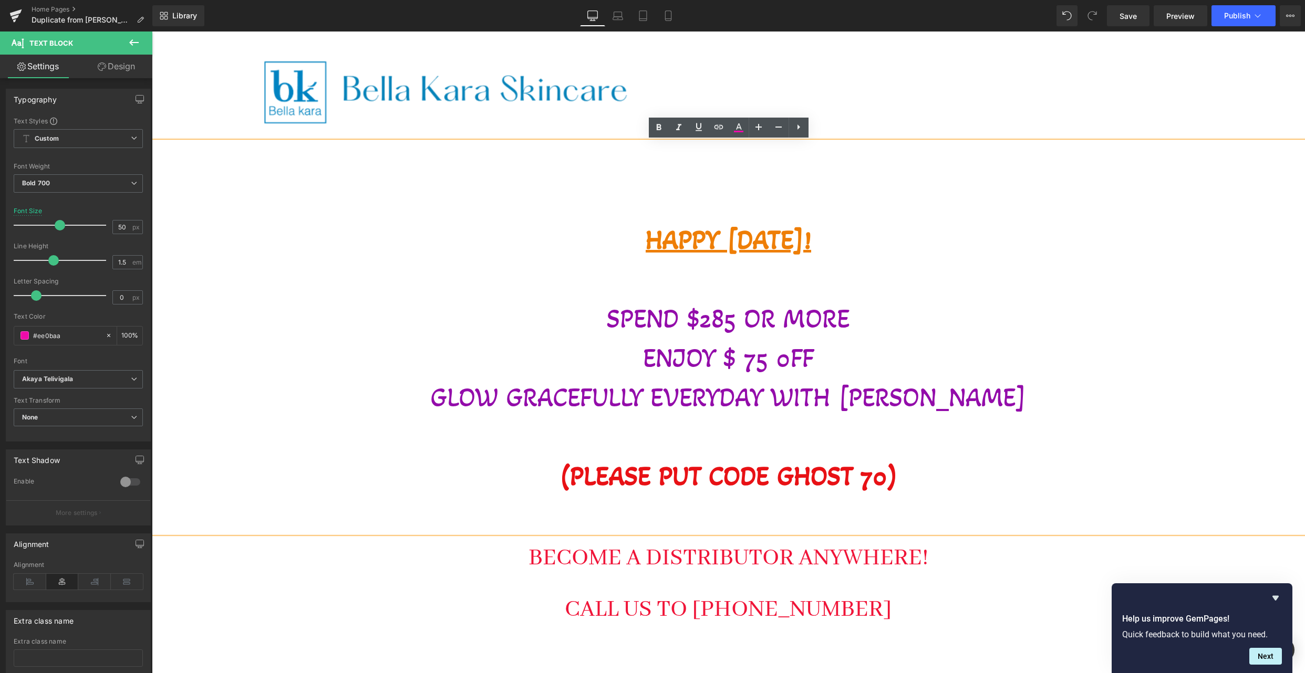
click at [811, 244] on u "HAPPY [DATE]!" at bounding box center [728, 240] width 165 height 32
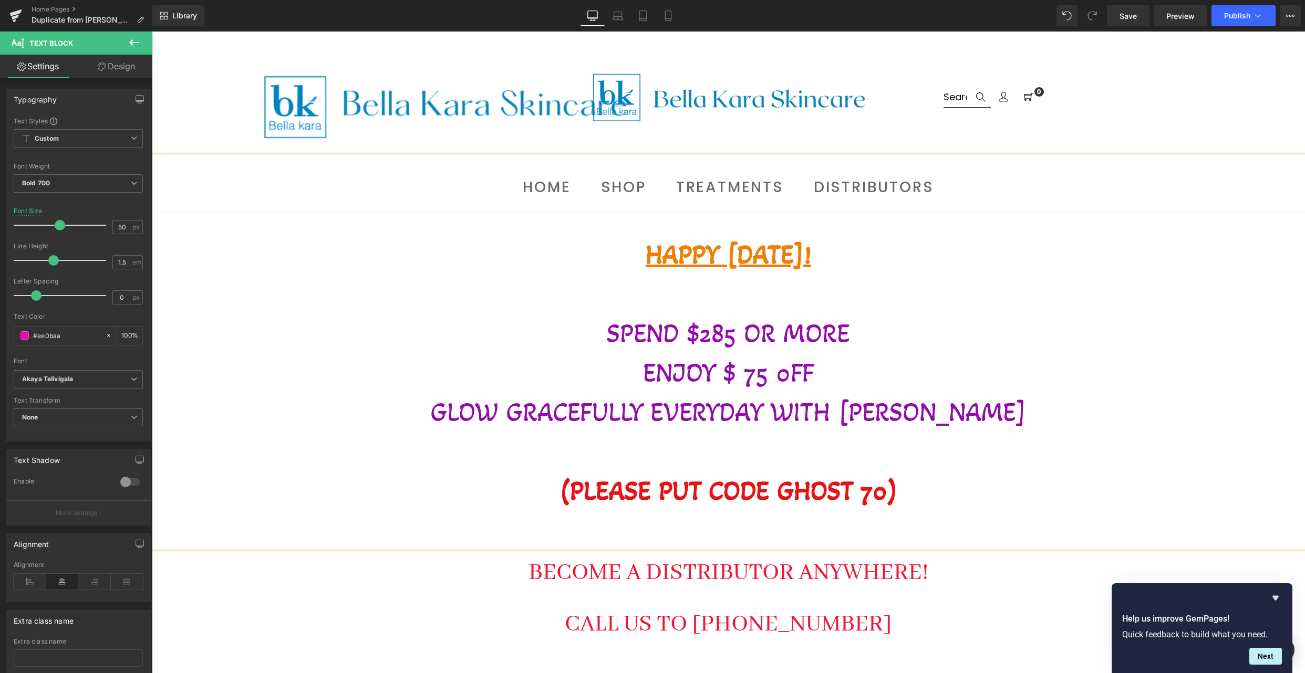
scroll to position [733, 0]
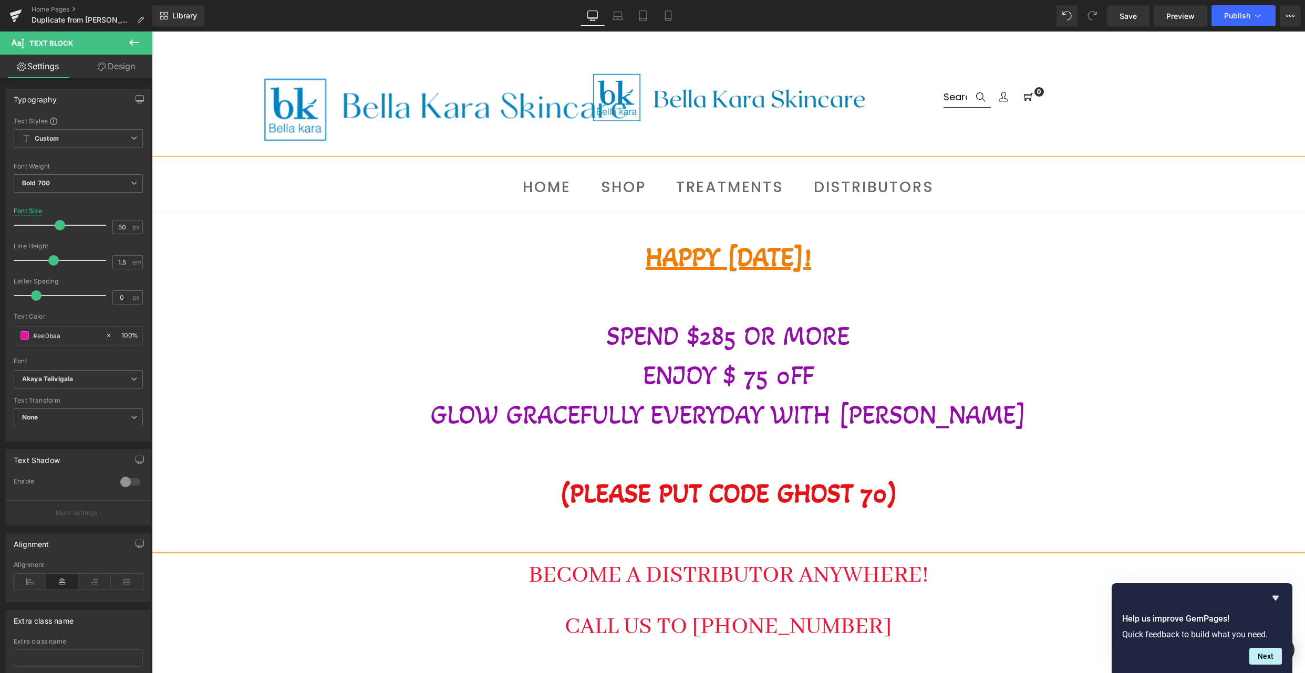
click at [614, 255] on p "HAPPY [DATE]!" at bounding box center [728, 257] width 1153 height 39
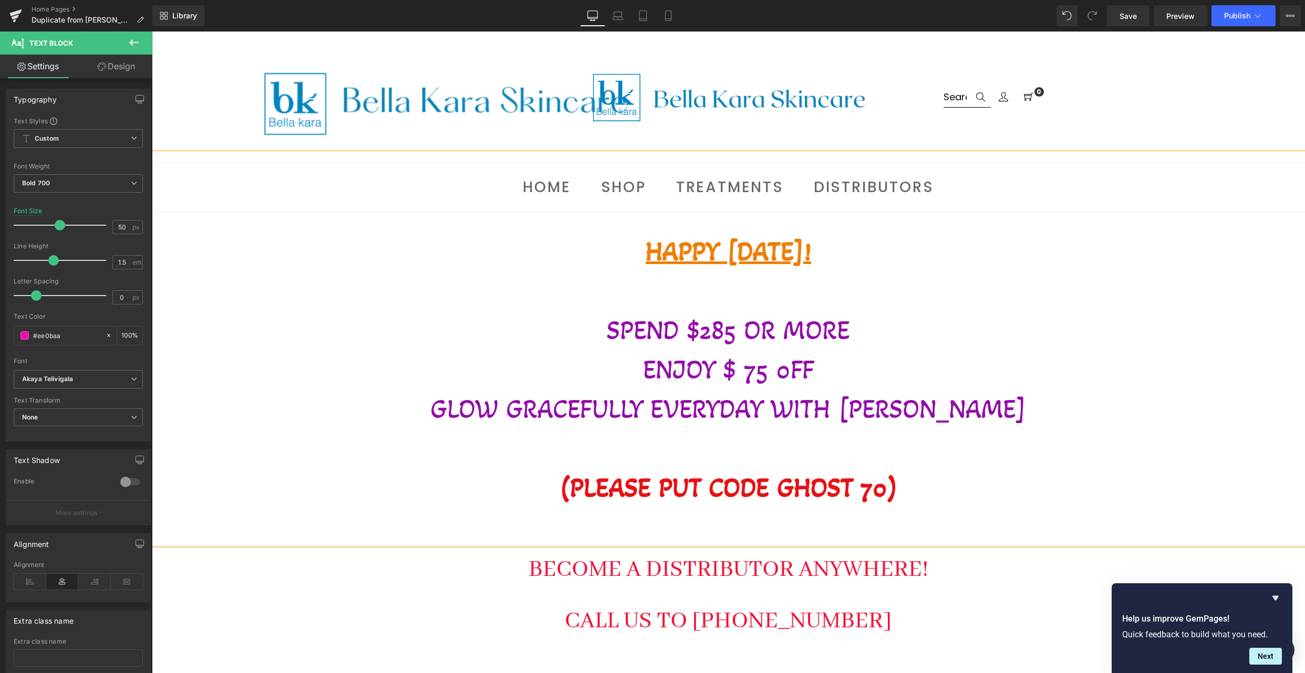
scroll to position [737, 0]
click at [860, 254] on p "🦉HAPPY [DATE]!" at bounding box center [728, 252] width 1153 height 39
click at [862, 255] on p "🦉HAPPY [DATE] !!" at bounding box center [728, 252] width 1153 height 39
click at [599, 334] on p "SPEND $285 OR MORE" at bounding box center [728, 331] width 1153 height 39
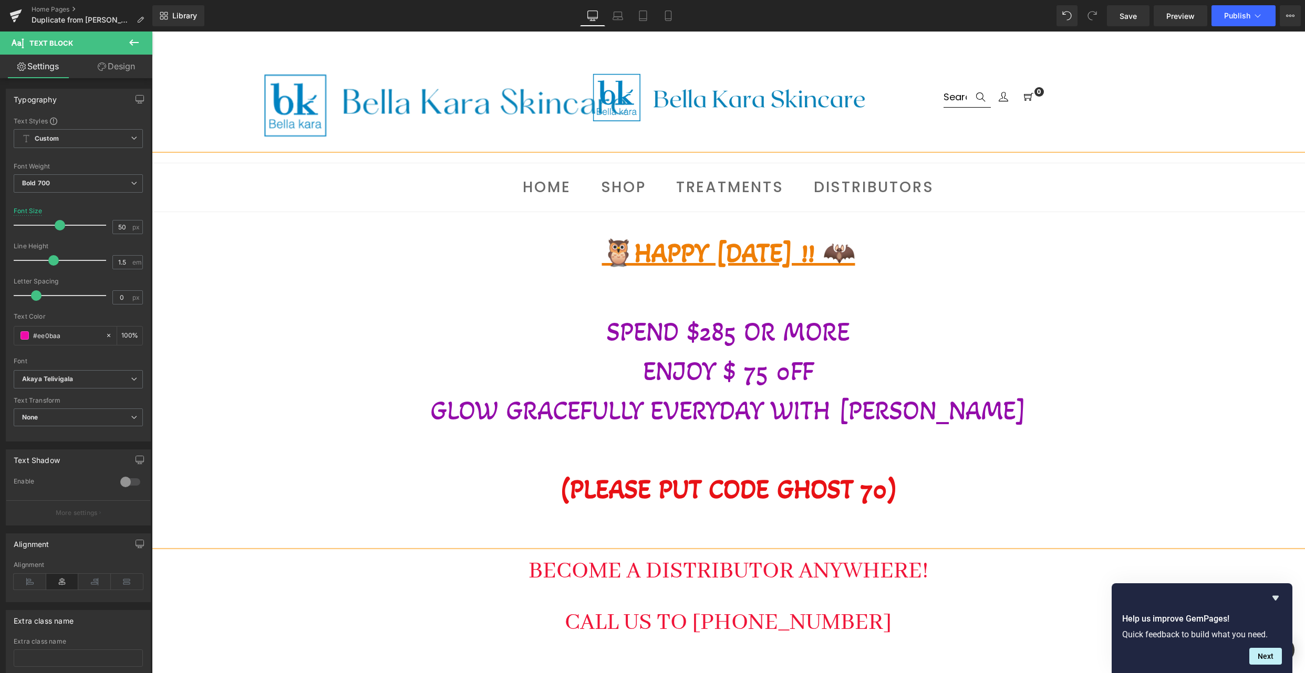
click at [953, 315] on p "SPEND $285 OR MORE" at bounding box center [728, 332] width 1153 height 39
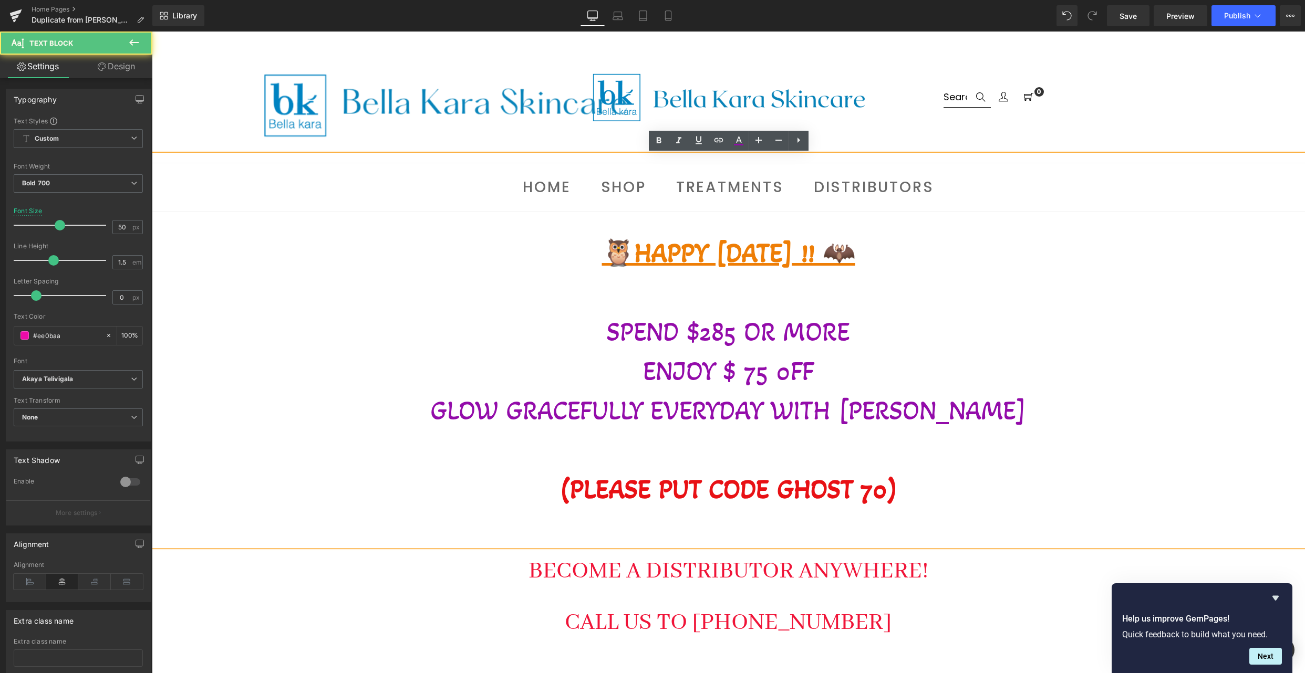
click at [607, 333] on span "SPEND $285 OR MORE" at bounding box center [728, 332] width 243 height 32
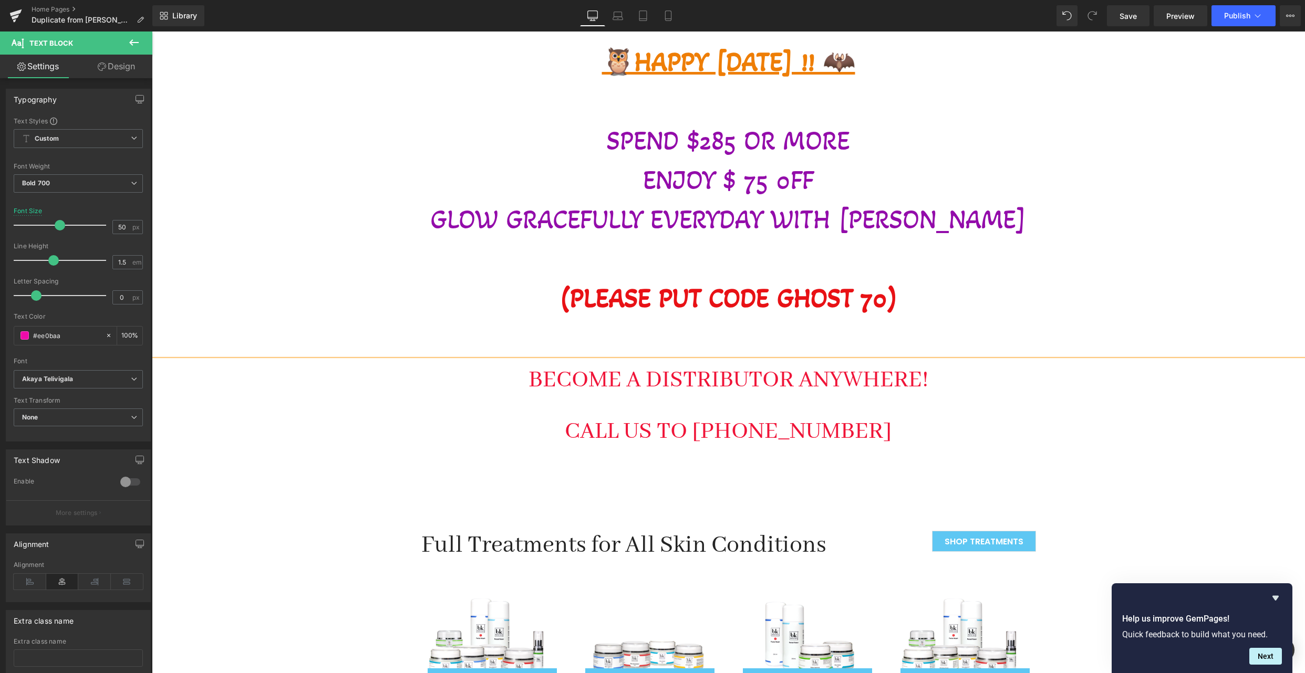
scroll to position [928, 0]
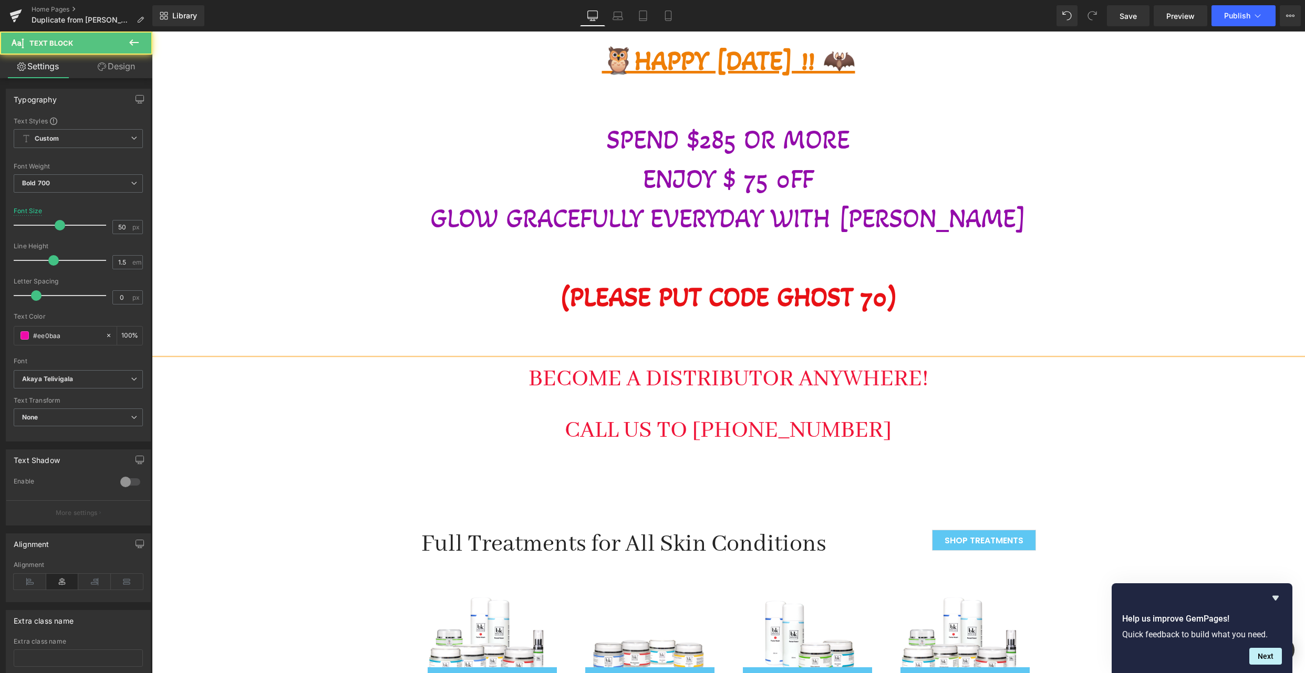
click at [968, 146] on p "SPEND $285 OR MORE" at bounding box center [728, 139] width 1153 height 39
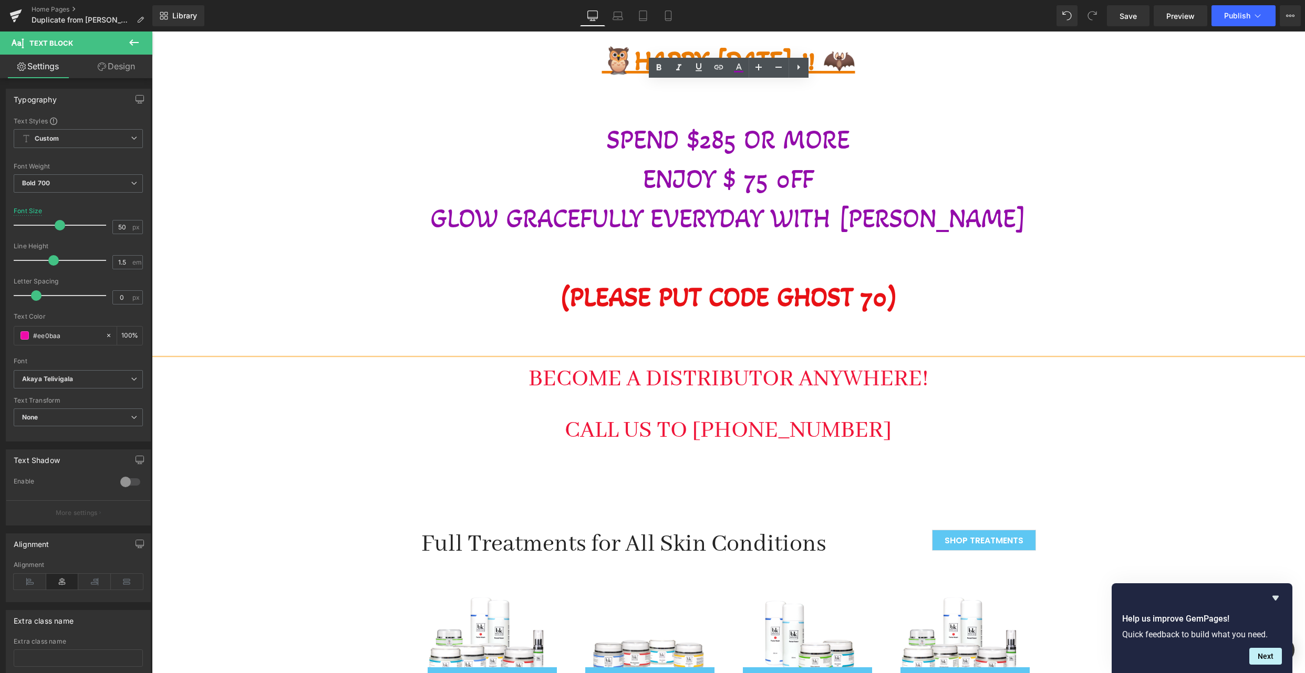
click at [607, 139] on span "SPEND $285 OR MORE" at bounding box center [728, 140] width 243 height 32
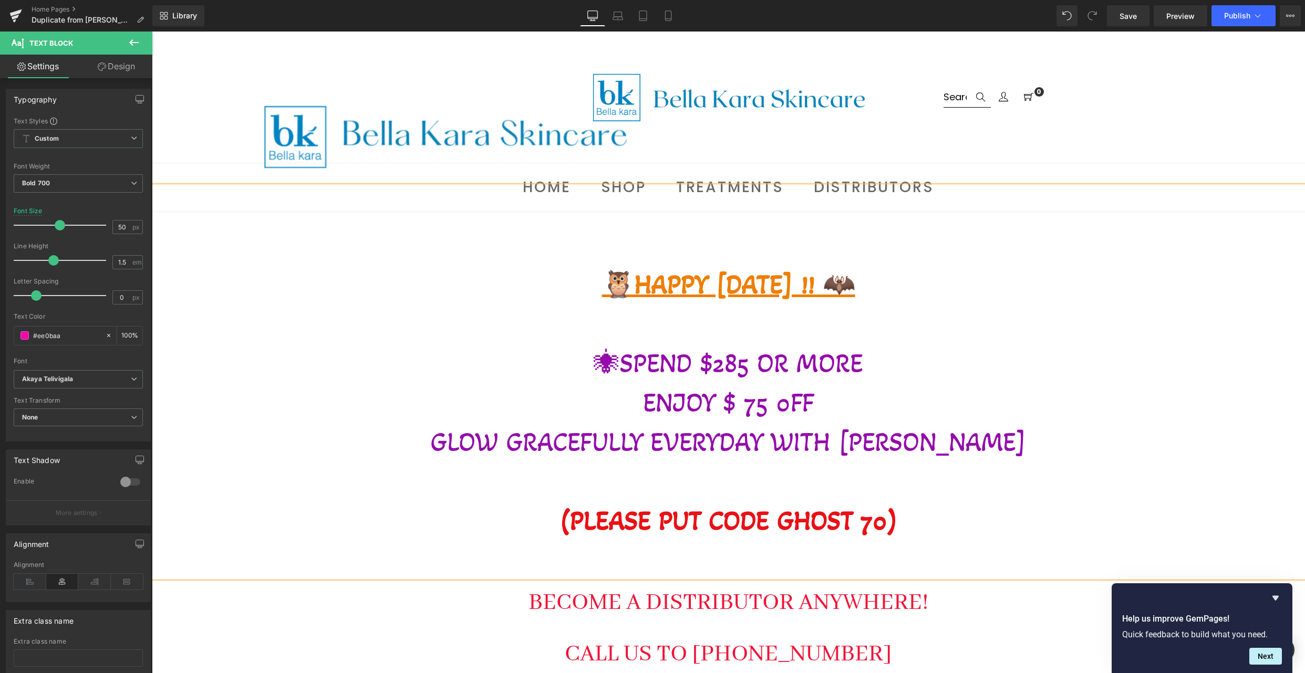
scroll to position [643, 0]
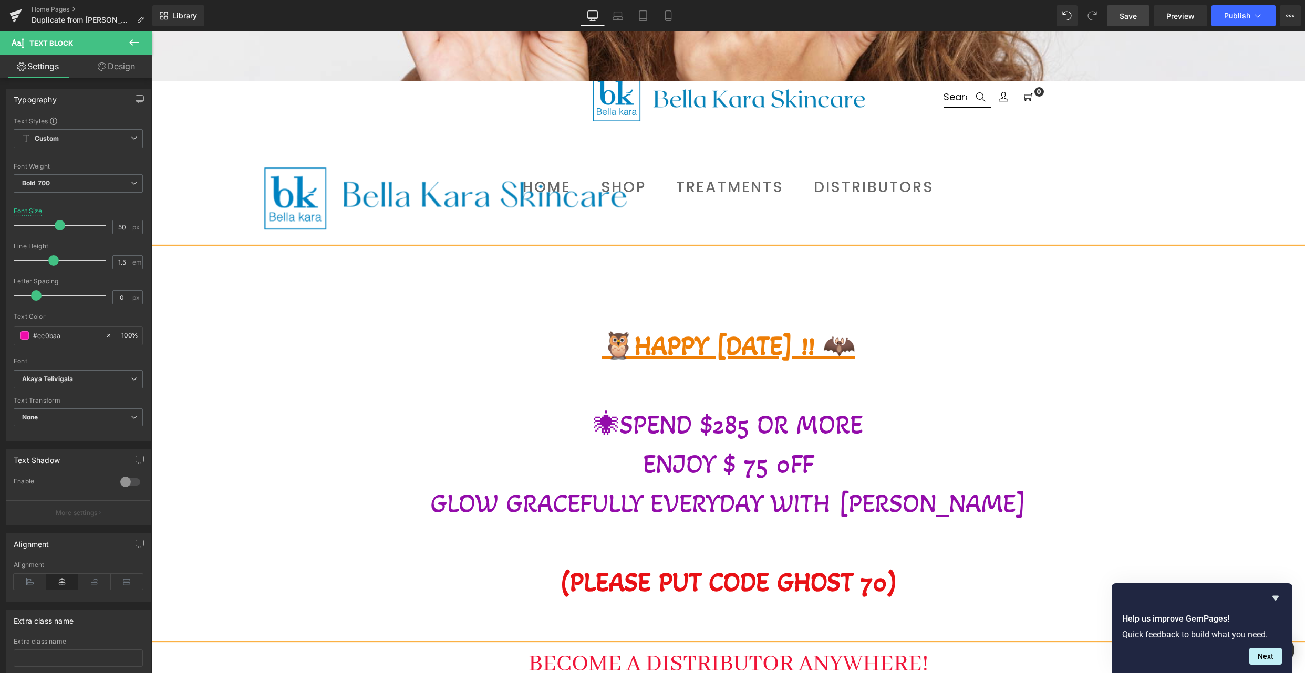
click at [1137, 23] on link "Save" at bounding box center [1128, 15] width 43 height 21
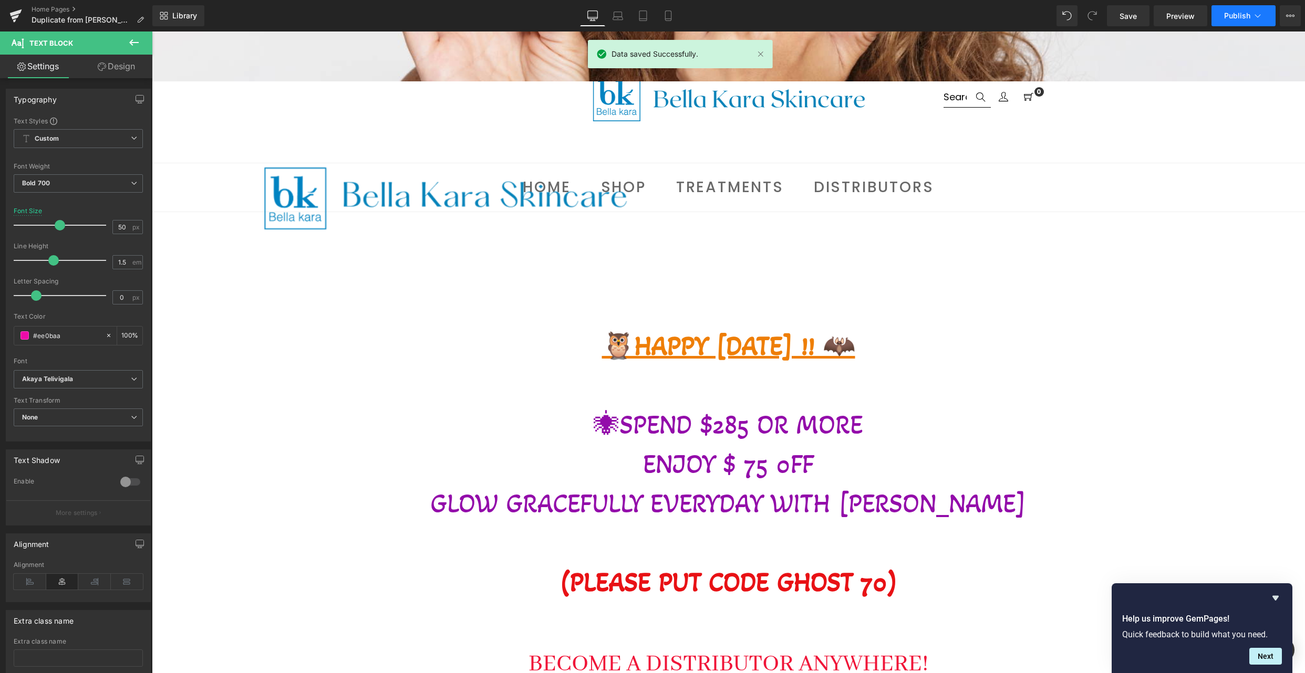
click at [1229, 14] on span "Publish" at bounding box center [1237, 16] width 26 height 8
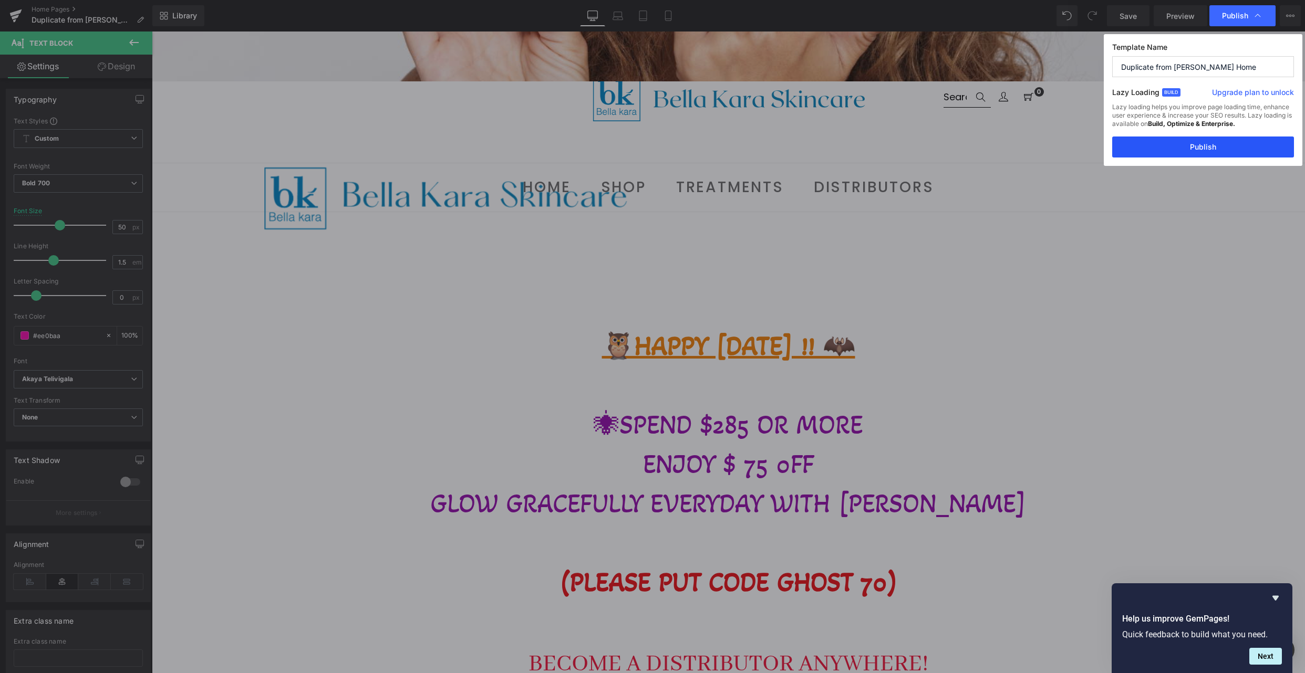
click at [1255, 145] on button "Publish" at bounding box center [1203, 147] width 182 height 21
